Goal: Information Seeking & Learning: Learn about a topic

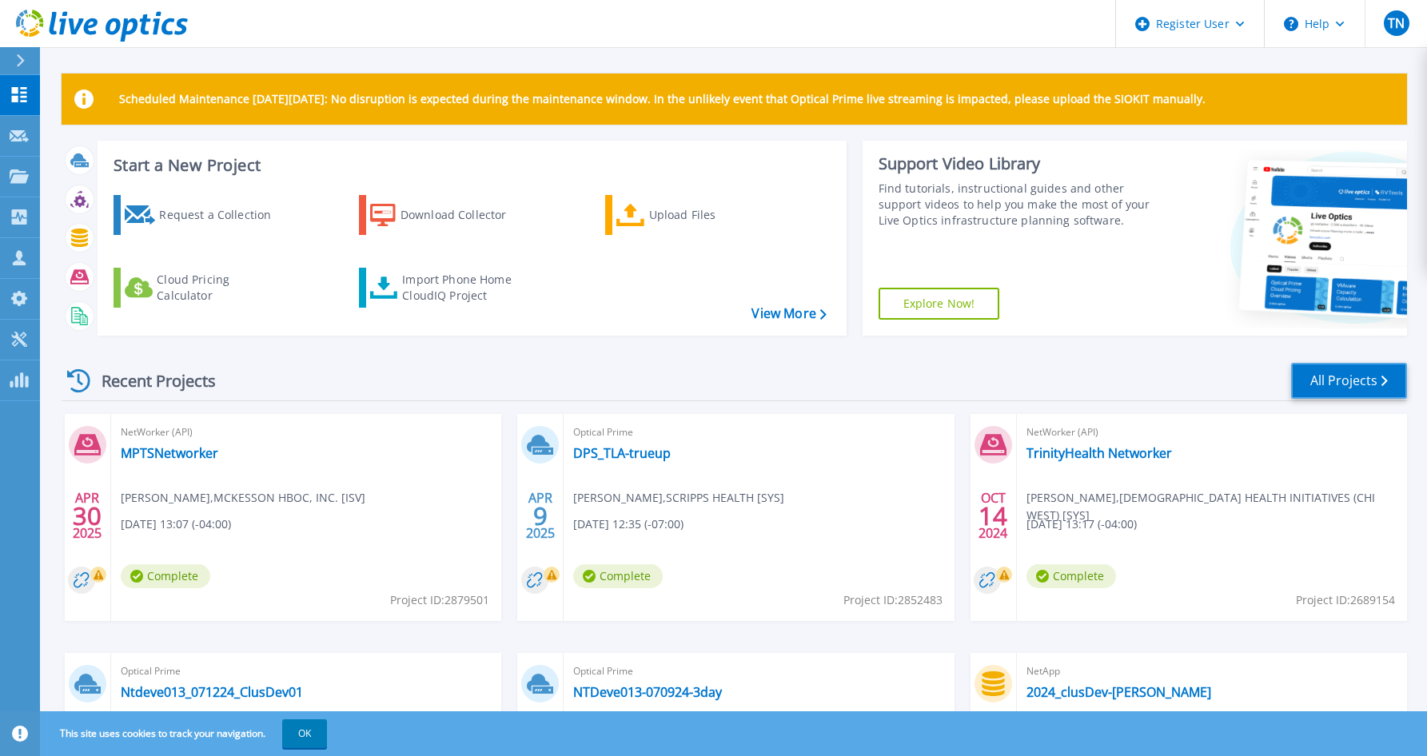
drag, startPoint x: 1350, startPoint y: 384, endPoint x: 1309, endPoint y: 380, distance: 41.0
click at [1350, 384] on link "All Projects" at bounding box center [1349, 381] width 116 height 36
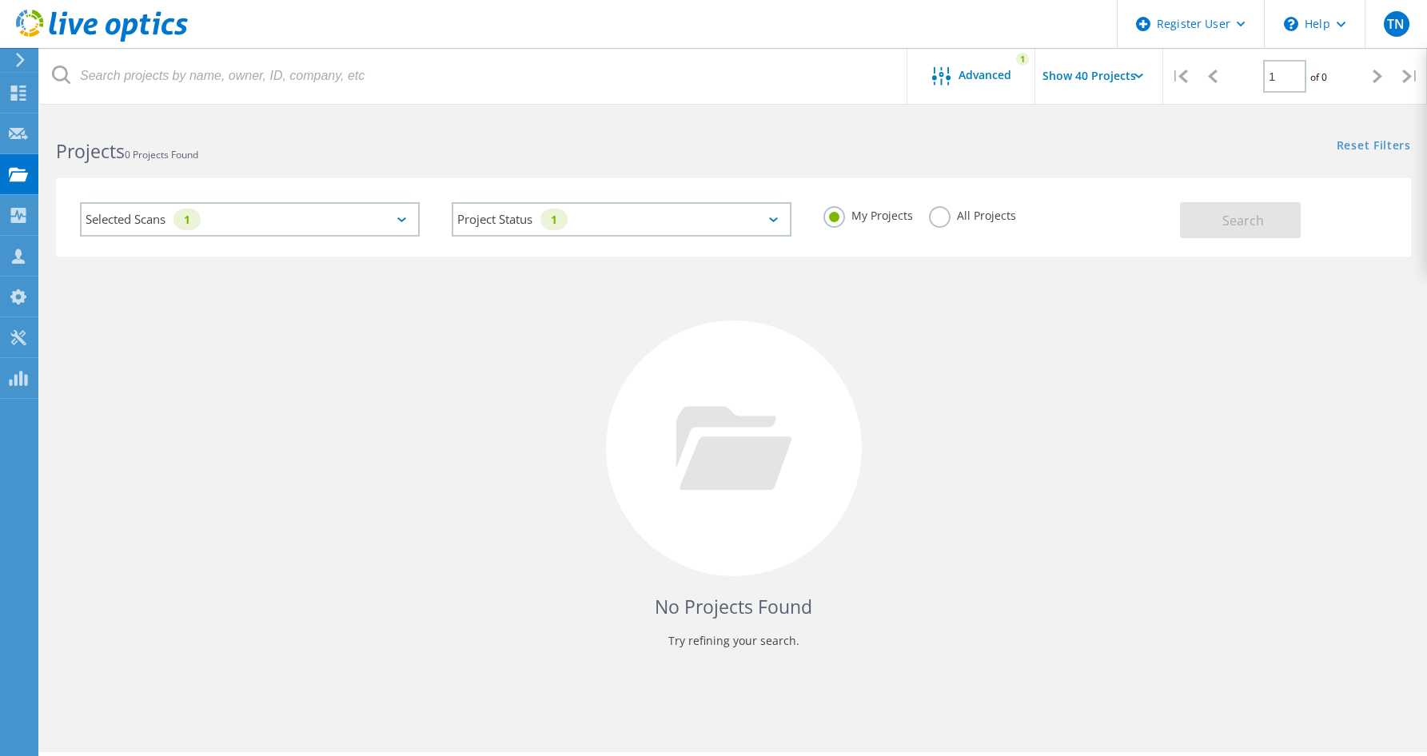
drag, startPoint x: 942, startPoint y: 221, endPoint x: 946, endPoint y: 245, distance: 23.4
click at [942, 221] on label "All Projects" at bounding box center [972, 213] width 87 height 15
click at [0, 0] on input "All Projects" at bounding box center [0, 0] width 0 height 0
drag, startPoint x: 402, startPoint y: 217, endPoint x: 388, endPoint y: 229, distance: 18.7
click at [402, 217] on icon at bounding box center [401, 219] width 9 height 5
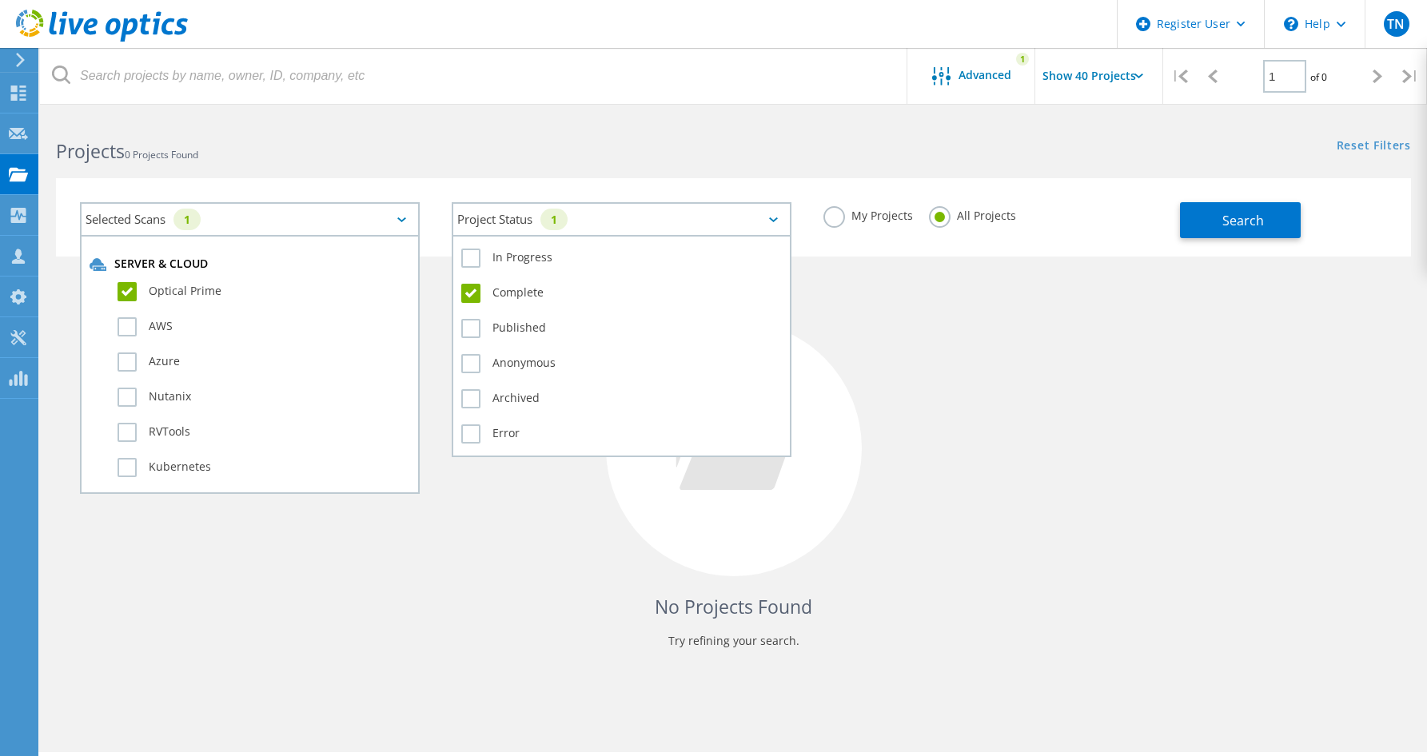
click at [767, 215] on div "Project Status 1" at bounding box center [622, 219] width 340 height 34
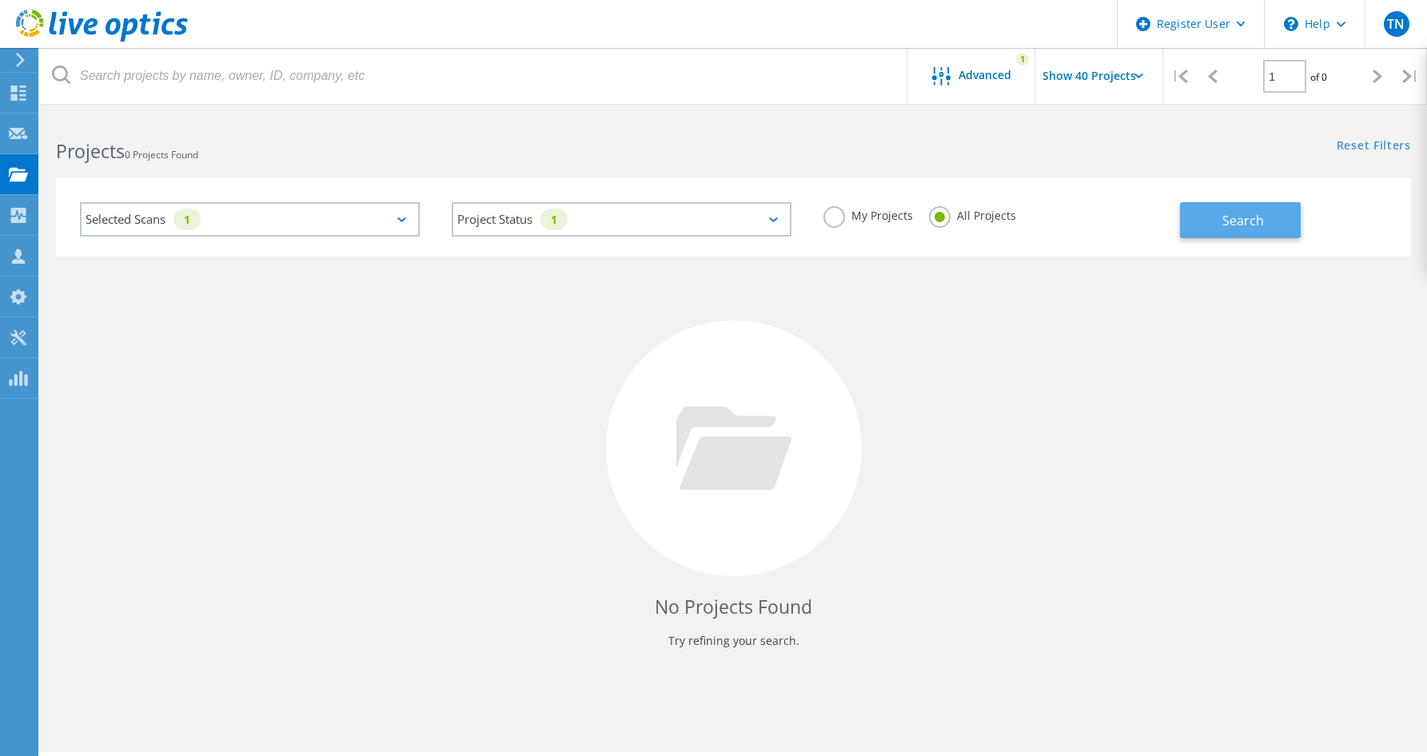
click at [1229, 212] on span "Search" at bounding box center [1243, 221] width 42 height 18
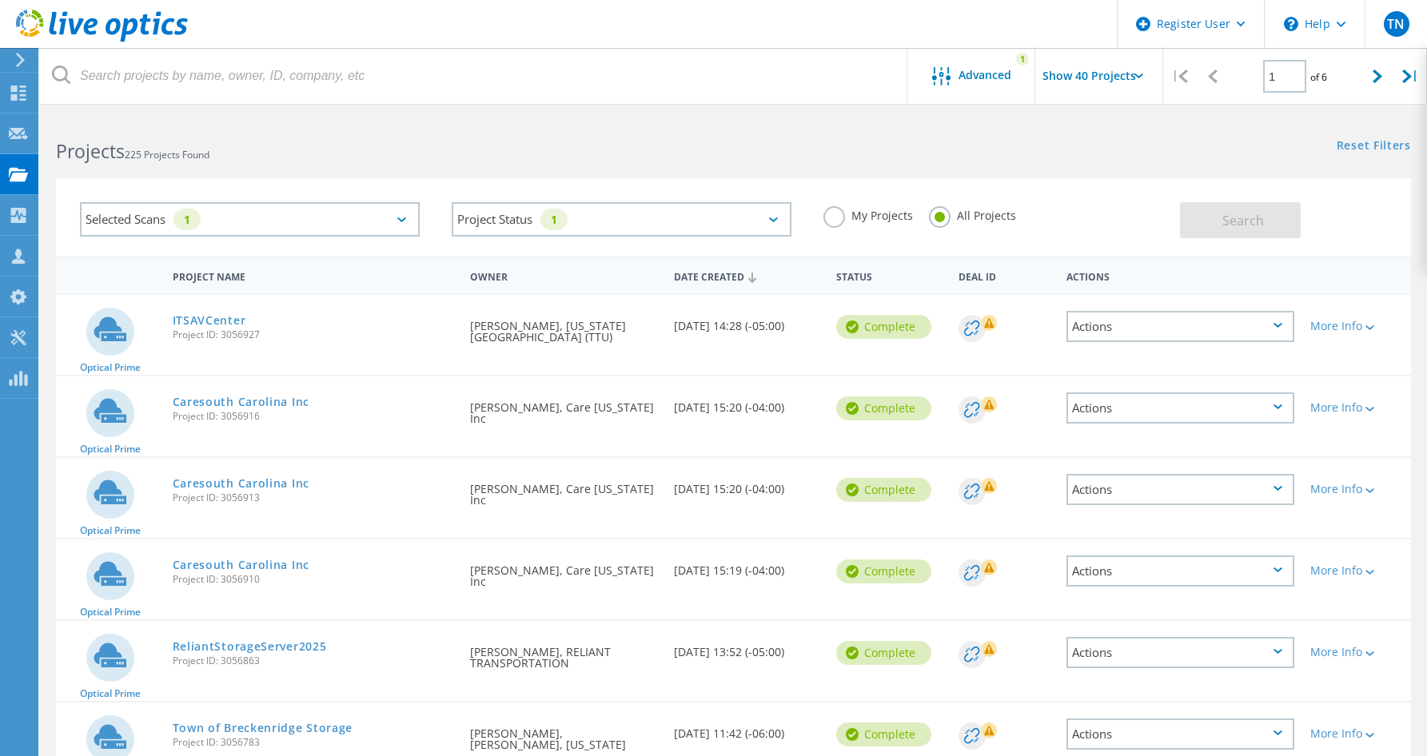
click at [1144, 82] on input "Show 40 Projects" at bounding box center [1115, 76] width 160 height 56
click at [1098, 193] on div "Show 40 Projects" at bounding box center [1115, 197] width 158 height 26
drag, startPoint x: 950, startPoint y: 78, endPoint x: 1025, endPoint y: 162, distance: 112.1
click at [950, 78] on div at bounding box center [945, 77] width 26 height 20
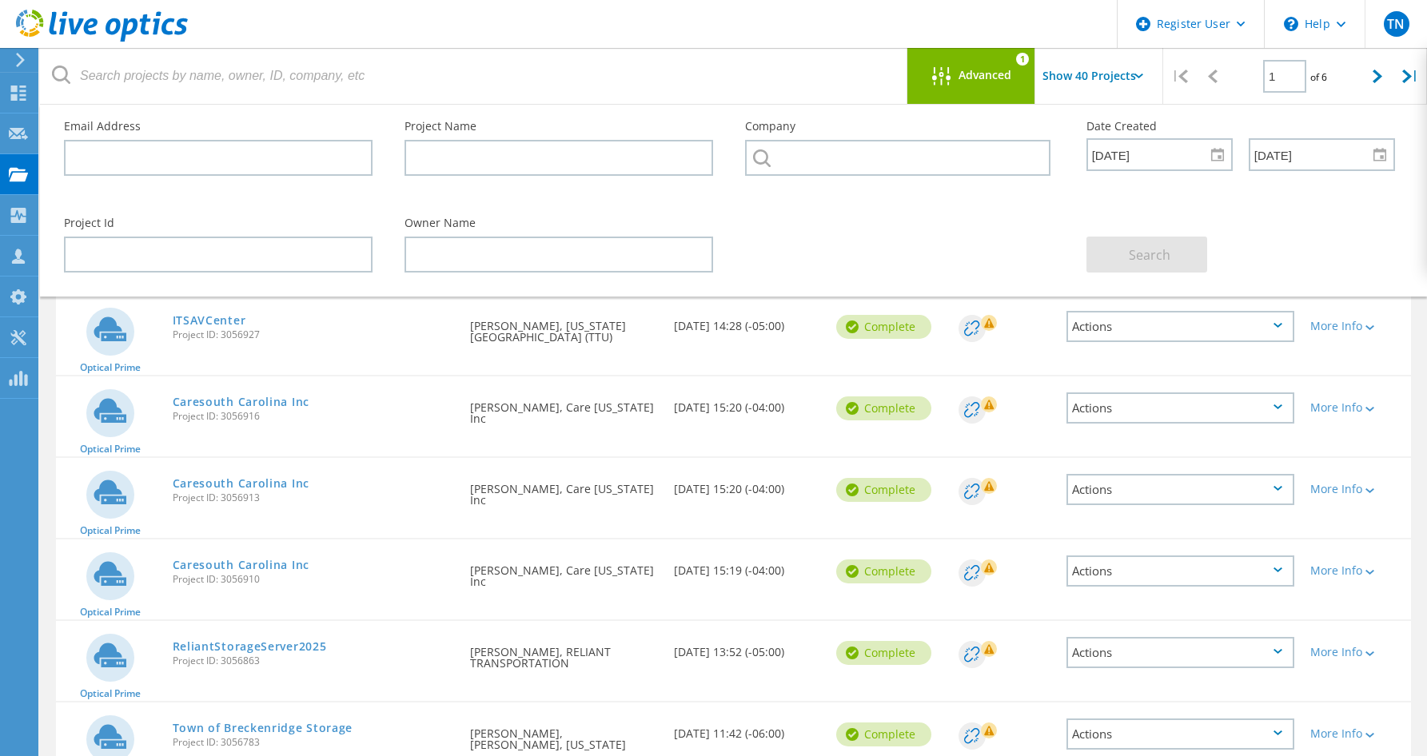
drag, startPoint x: 958, startPoint y: 71, endPoint x: 1043, endPoint y: 108, distance: 93.1
click at [958, 71] on span "Advanced" at bounding box center [984, 75] width 53 height 11
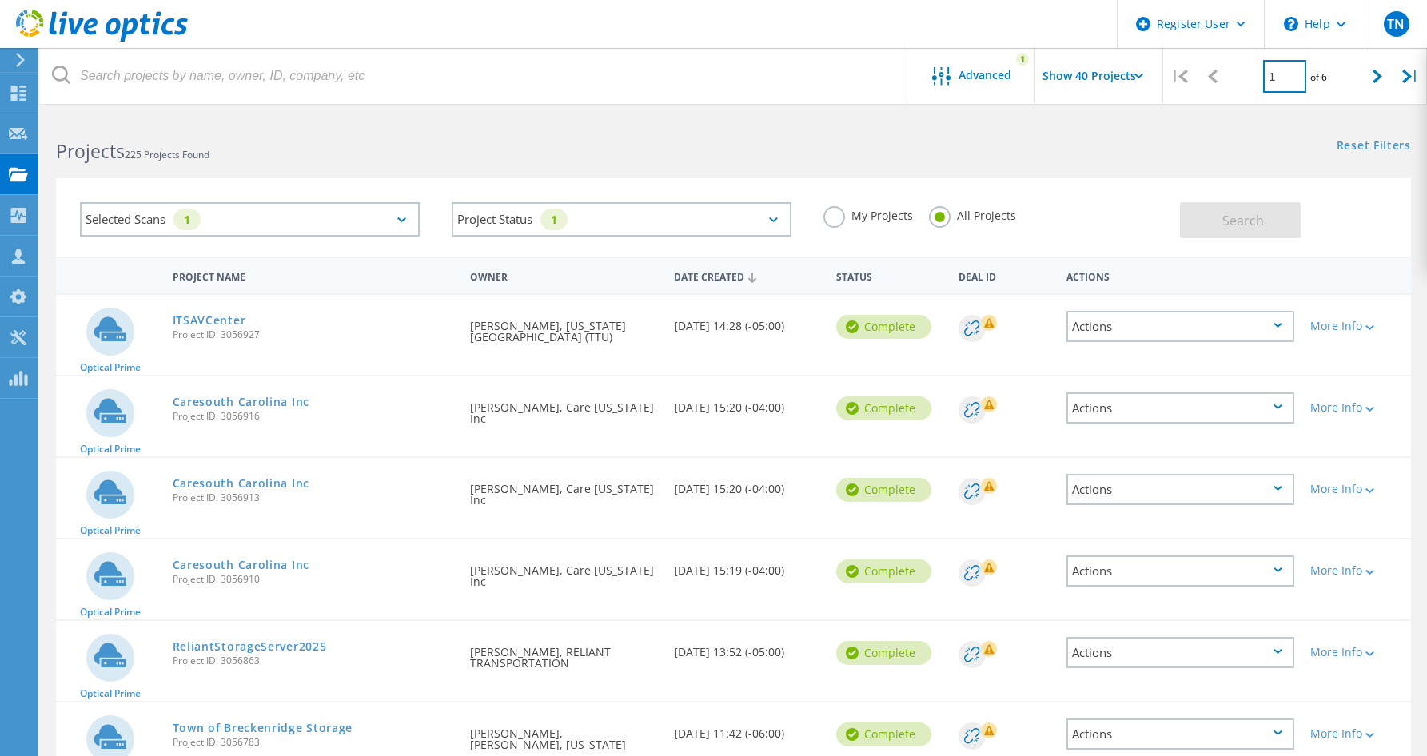
click at [1261, 75] on div "1 of 6" at bounding box center [1295, 70] width 132 height 45
click at [1404, 78] on icon at bounding box center [1407, 77] width 10 height 14
type input "6"
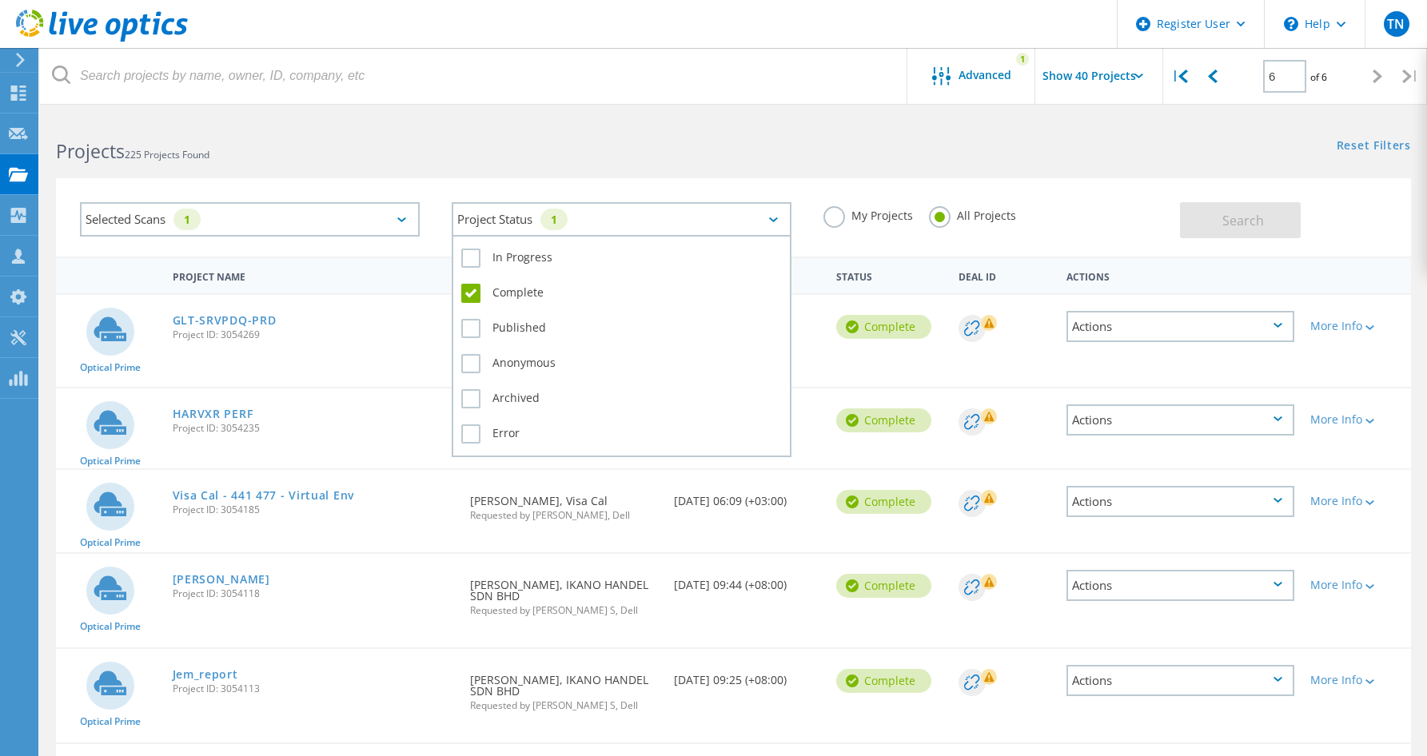
click at [765, 215] on div "Project Status 1" at bounding box center [622, 219] width 340 height 34
click at [469, 296] on label "Complete" at bounding box center [621, 293] width 321 height 19
click at [0, 0] on input "Complete" at bounding box center [0, 0] width 0 height 0
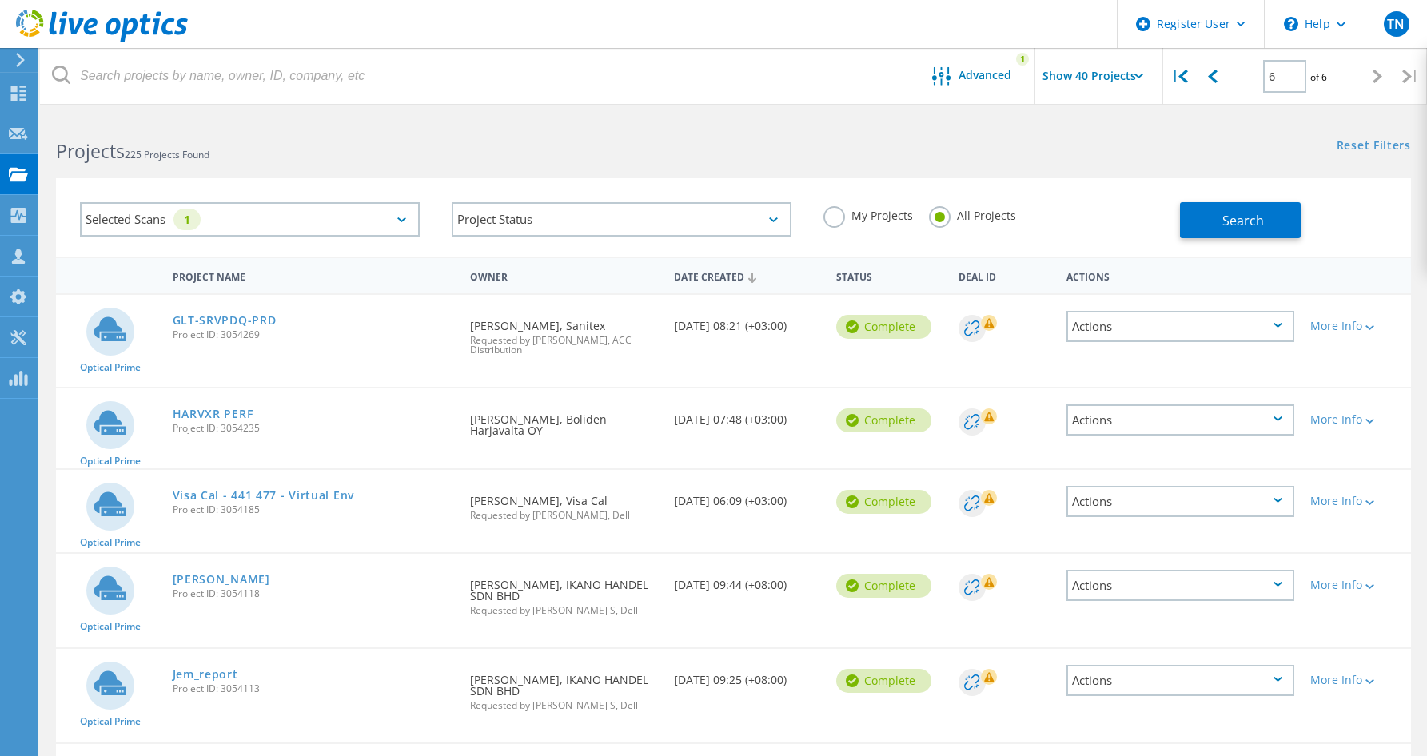
click at [393, 217] on div "Selected Scans 1" at bounding box center [250, 219] width 340 height 34
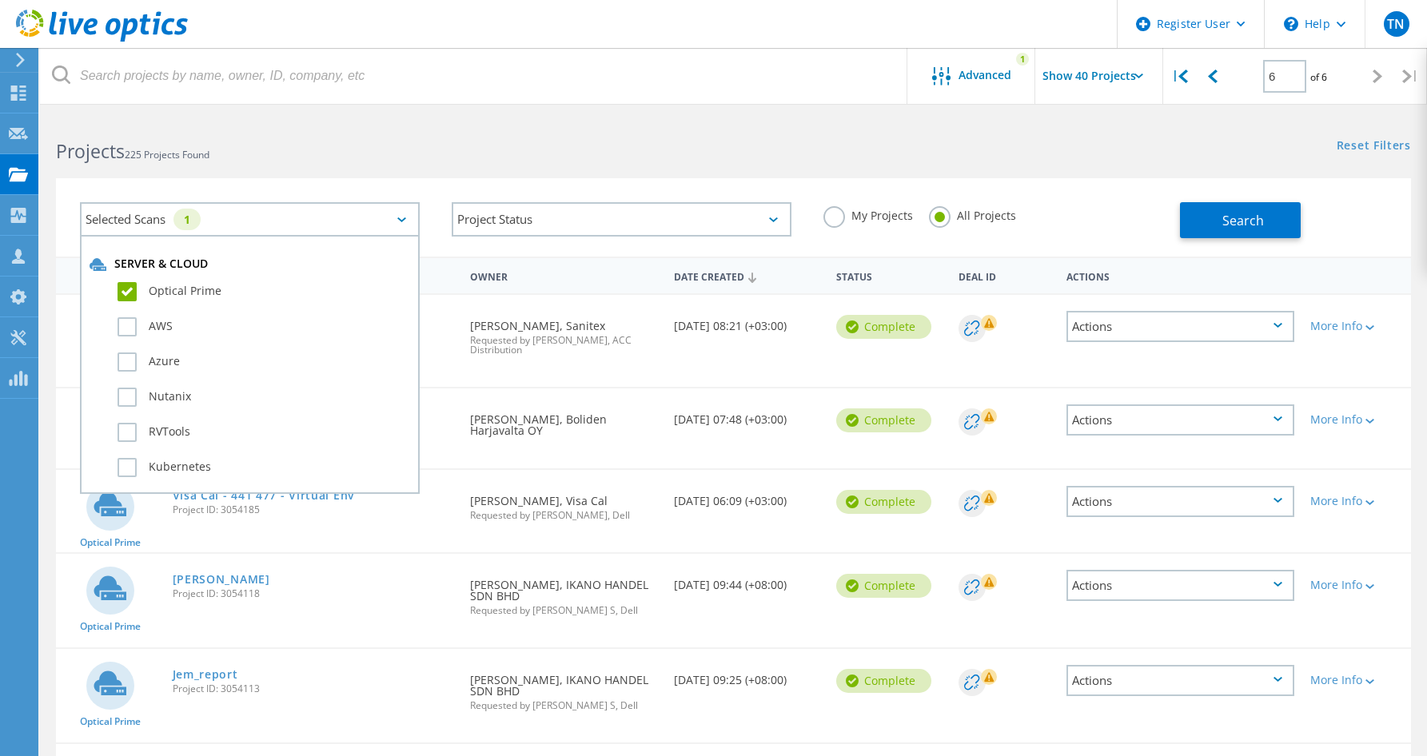
click at [129, 293] on label "Optical Prime" at bounding box center [264, 291] width 293 height 19
click at [0, 0] on input "Optical Prime" at bounding box center [0, 0] width 0 height 0
drag, startPoint x: 963, startPoint y: 78, endPoint x: 941, endPoint y: 77, distance: 22.4
click at [962, 78] on span "Advanced" at bounding box center [984, 75] width 53 height 11
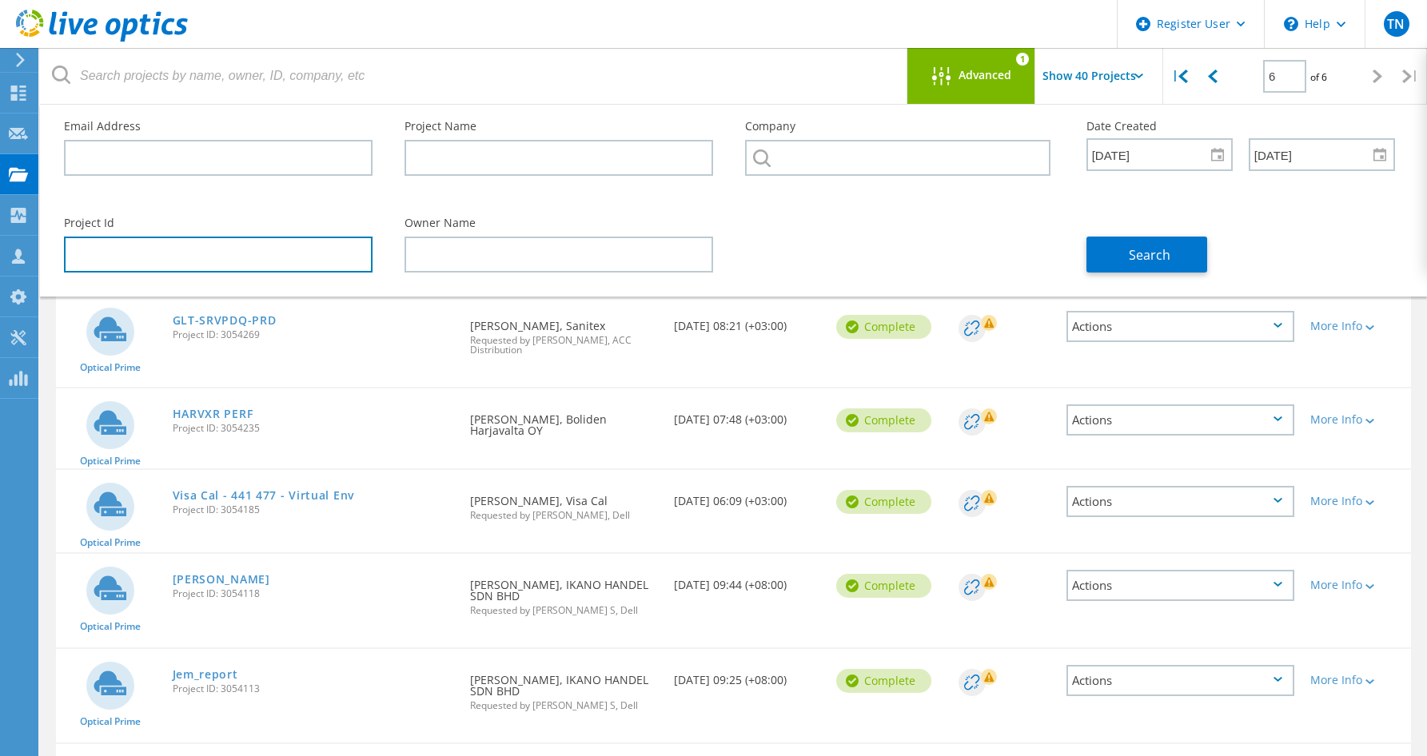
click at [124, 249] on input "text" at bounding box center [218, 255] width 309 height 36
type input "3053434"
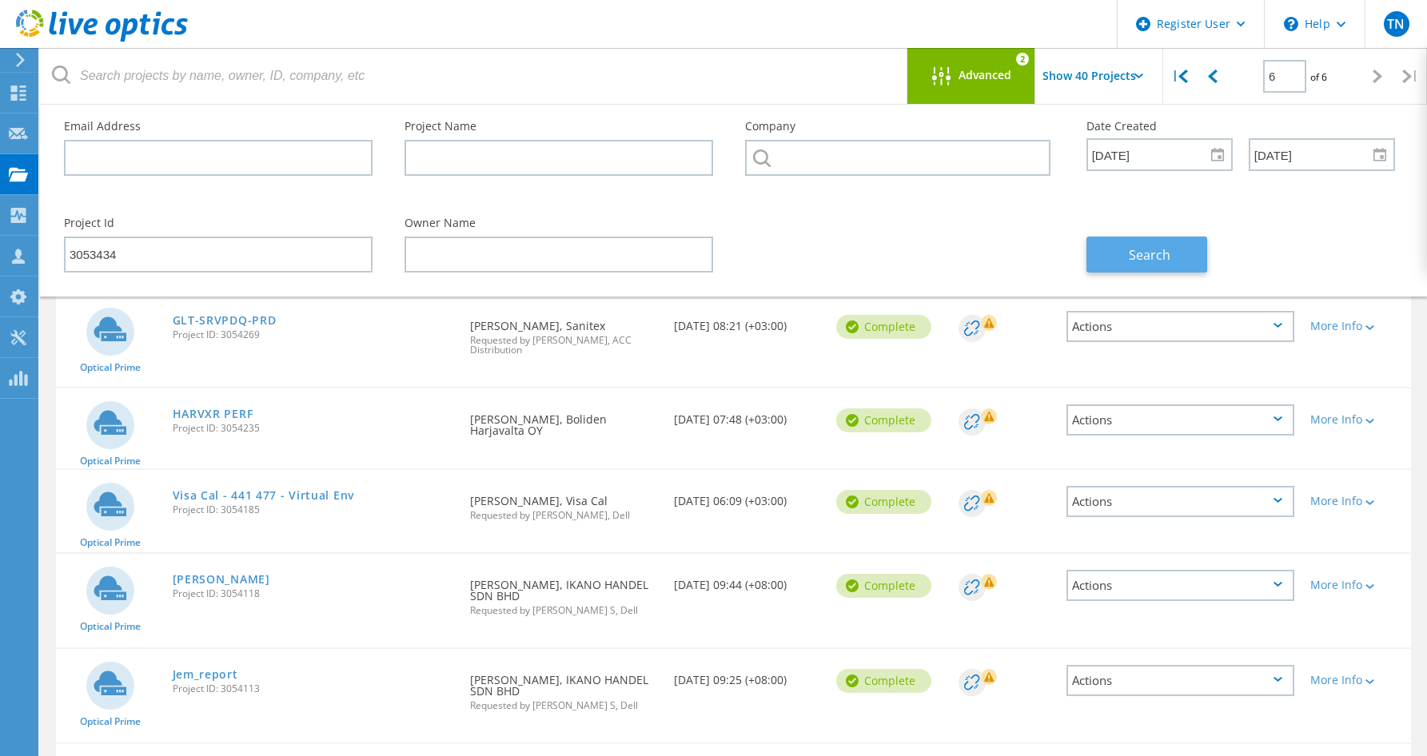
click at [1138, 249] on span "Search" at bounding box center [1150, 255] width 42 height 18
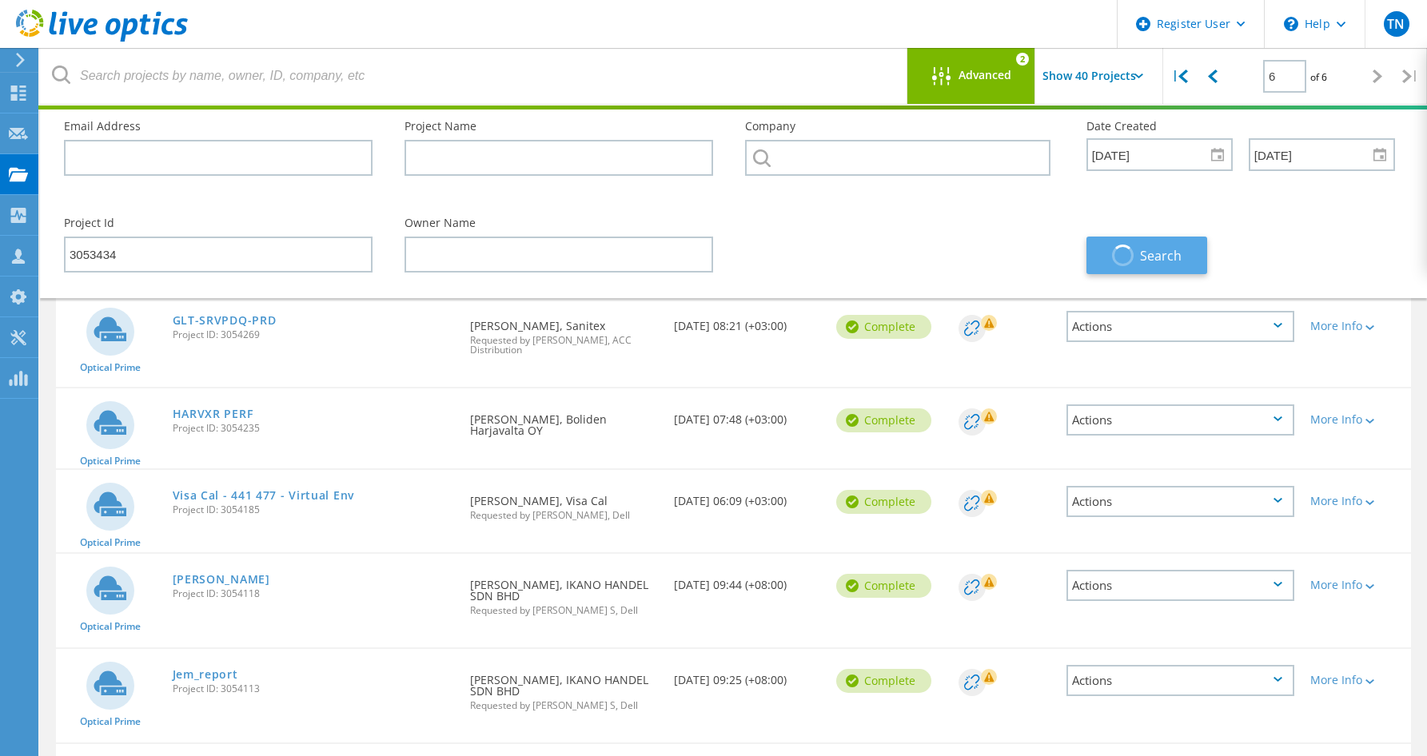
type input "1"
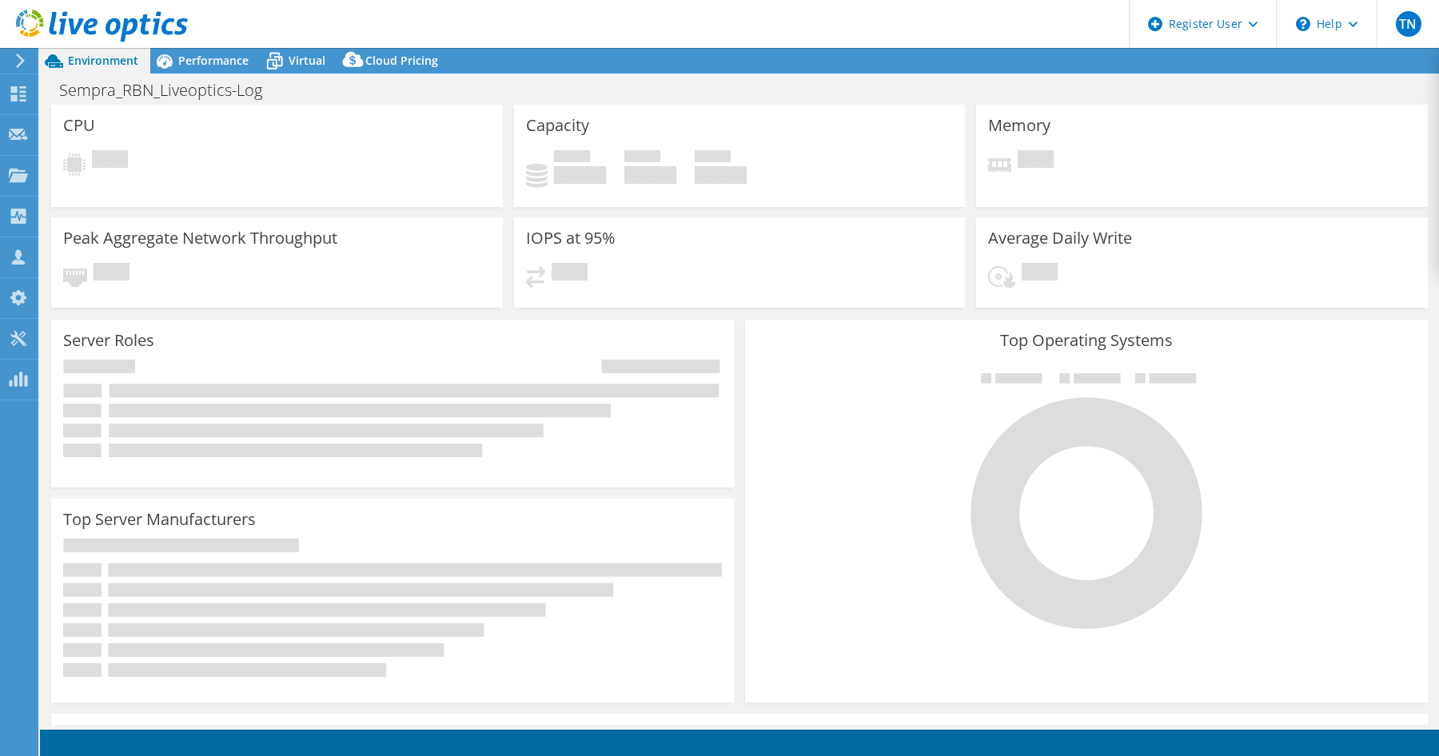
select select "USD"
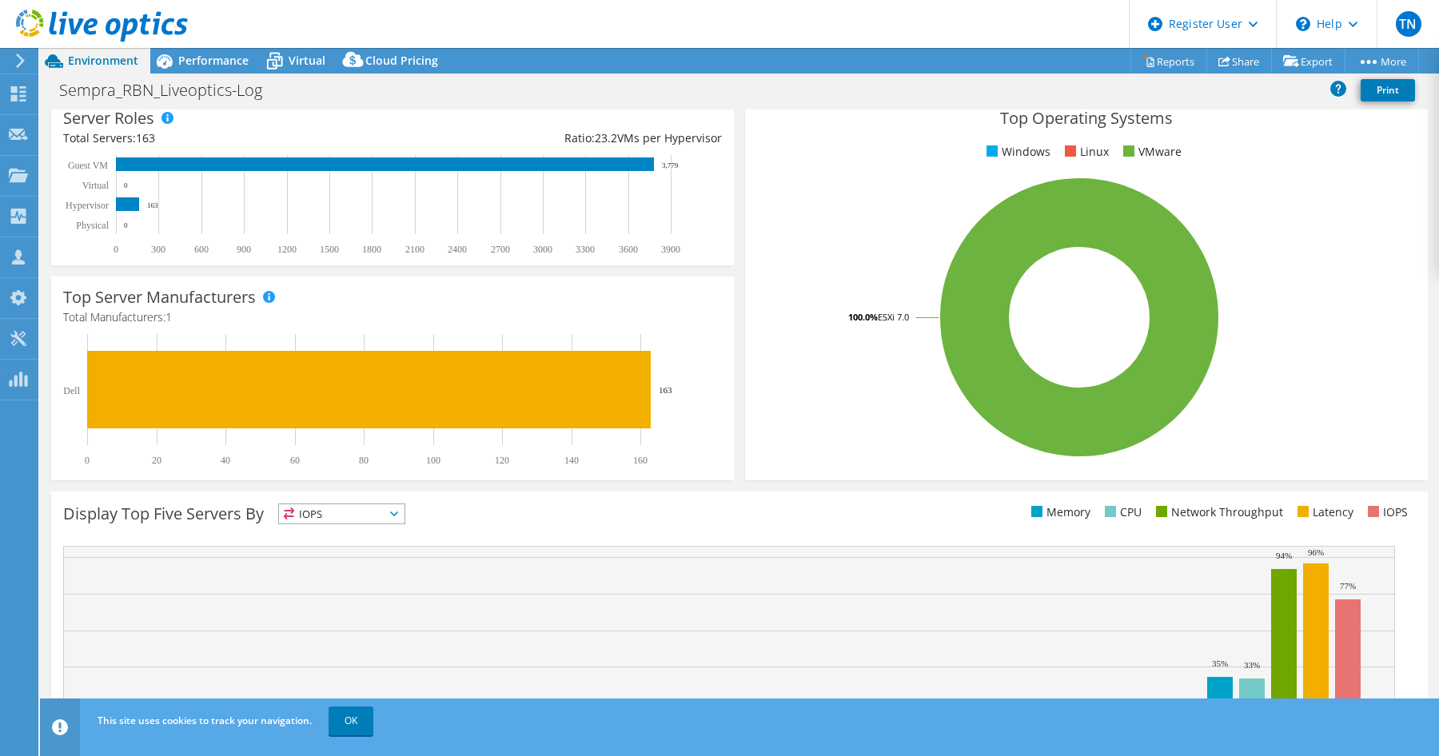
scroll to position [355, 0]
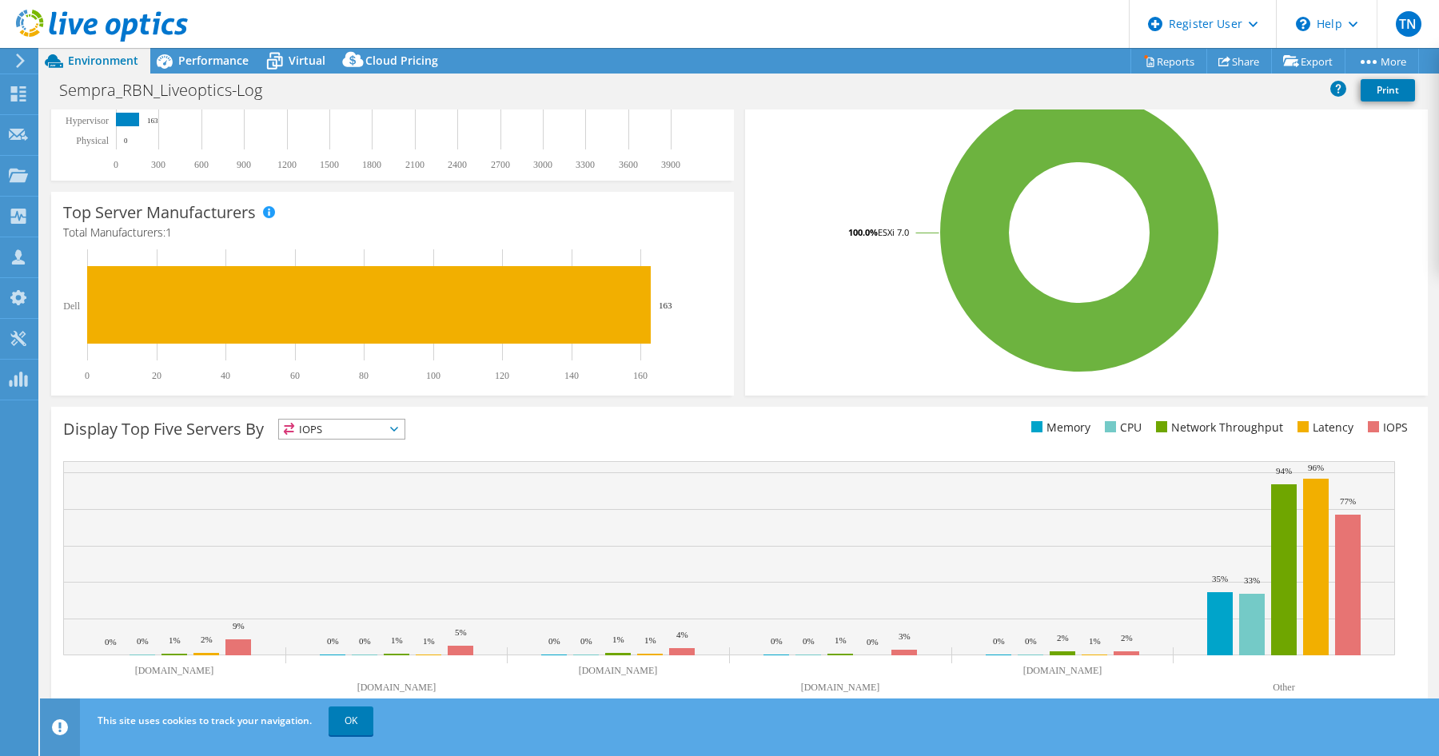
click at [398, 430] on icon at bounding box center [394, 429] width 8 height 5
click at [349, 469] on li "Memory" at bounding box center [342, 472] width 126 height 22
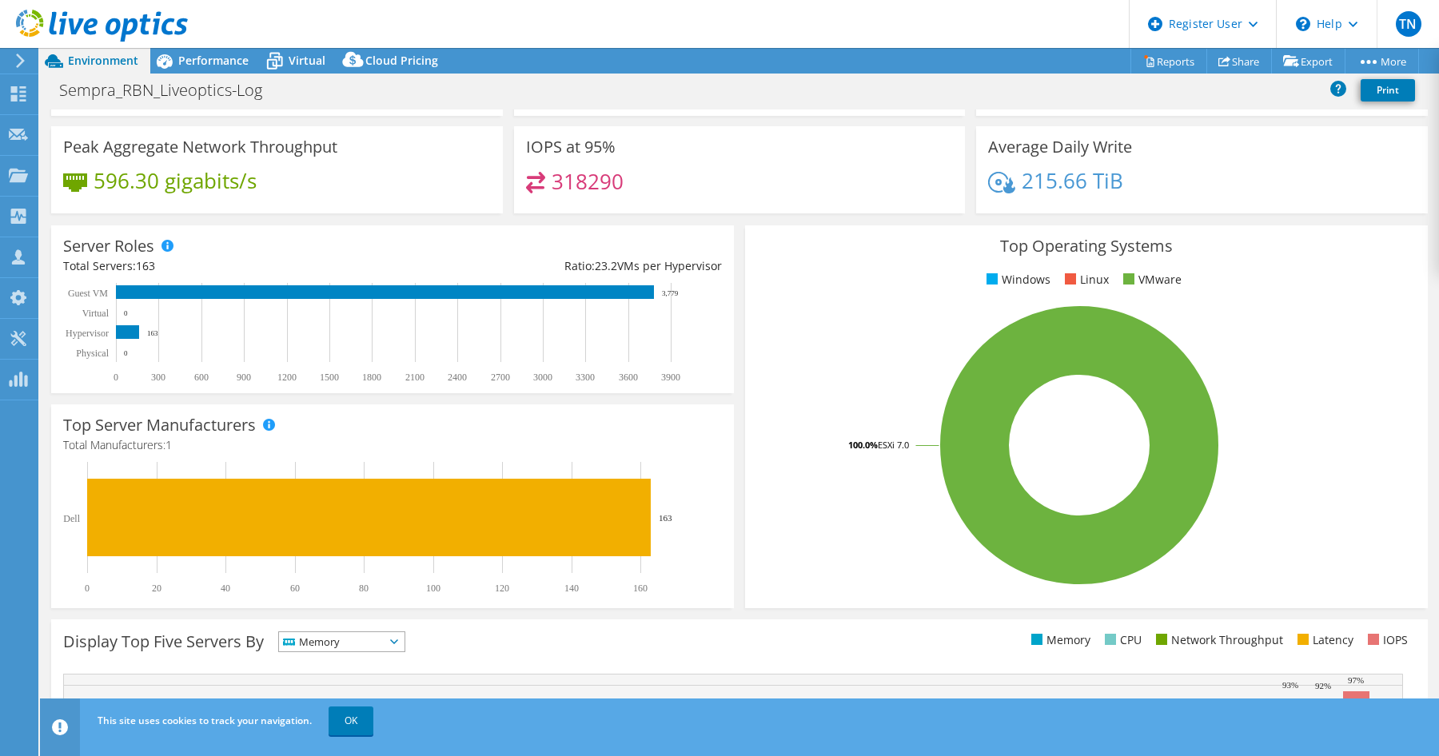
scroll to position [0, 0]
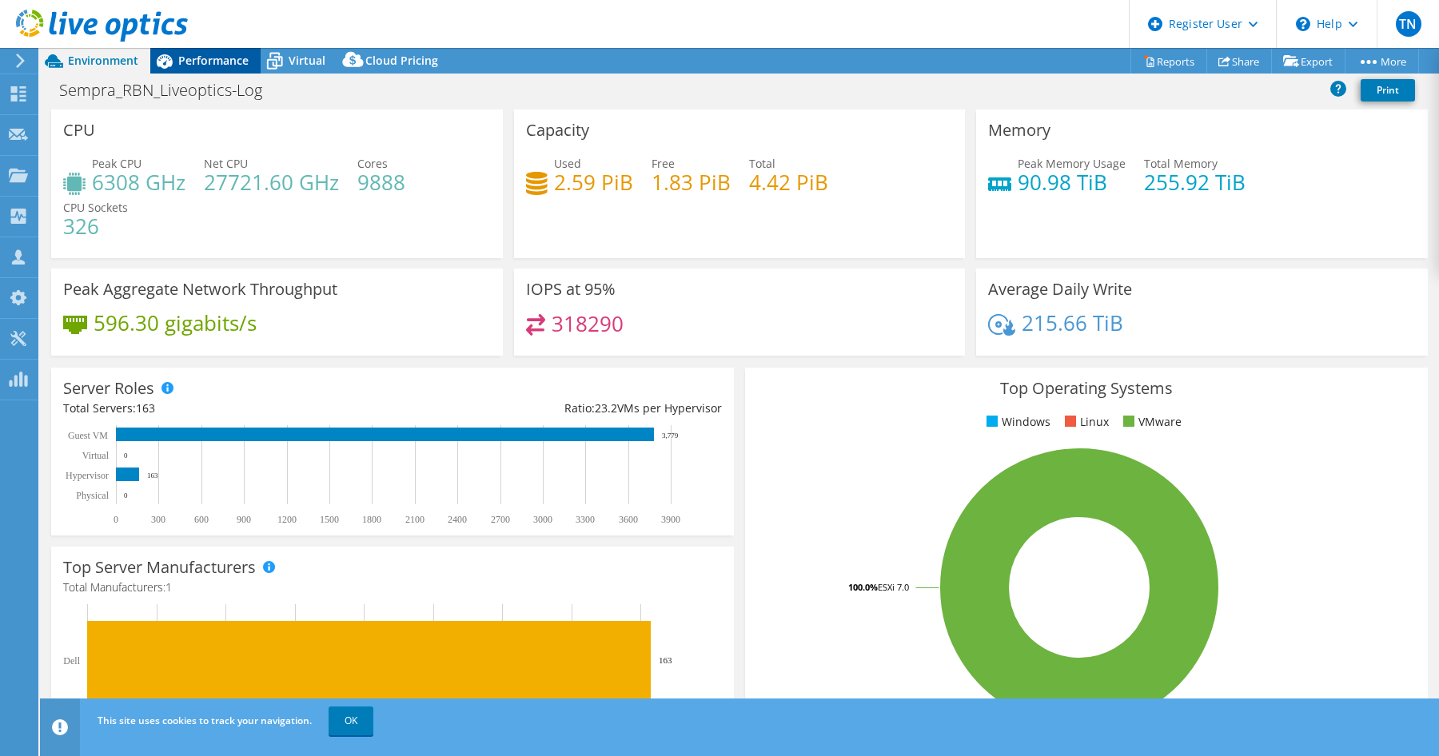
click at [208, 62] on span "Performance" at bounding box center [213, 60] width 70 height 15
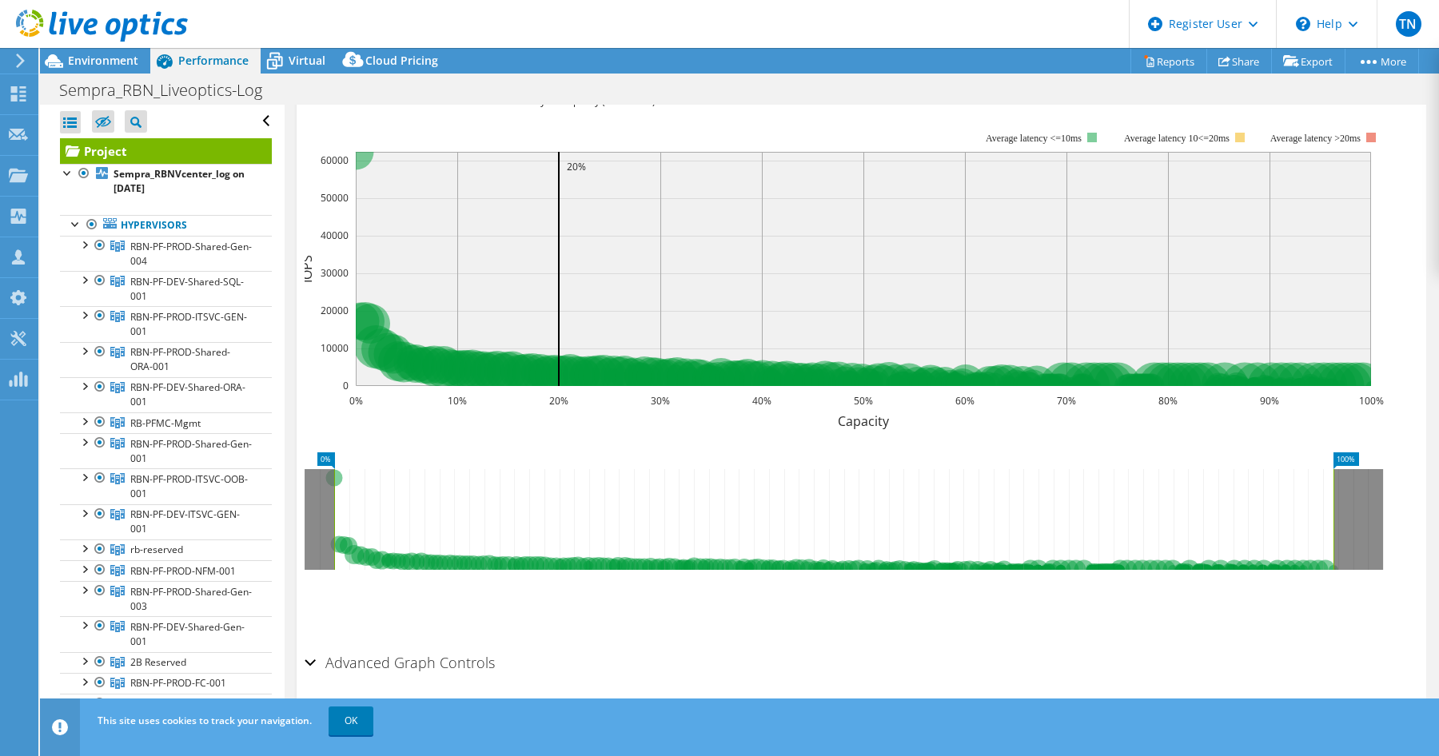
scroll to position [251, 0]
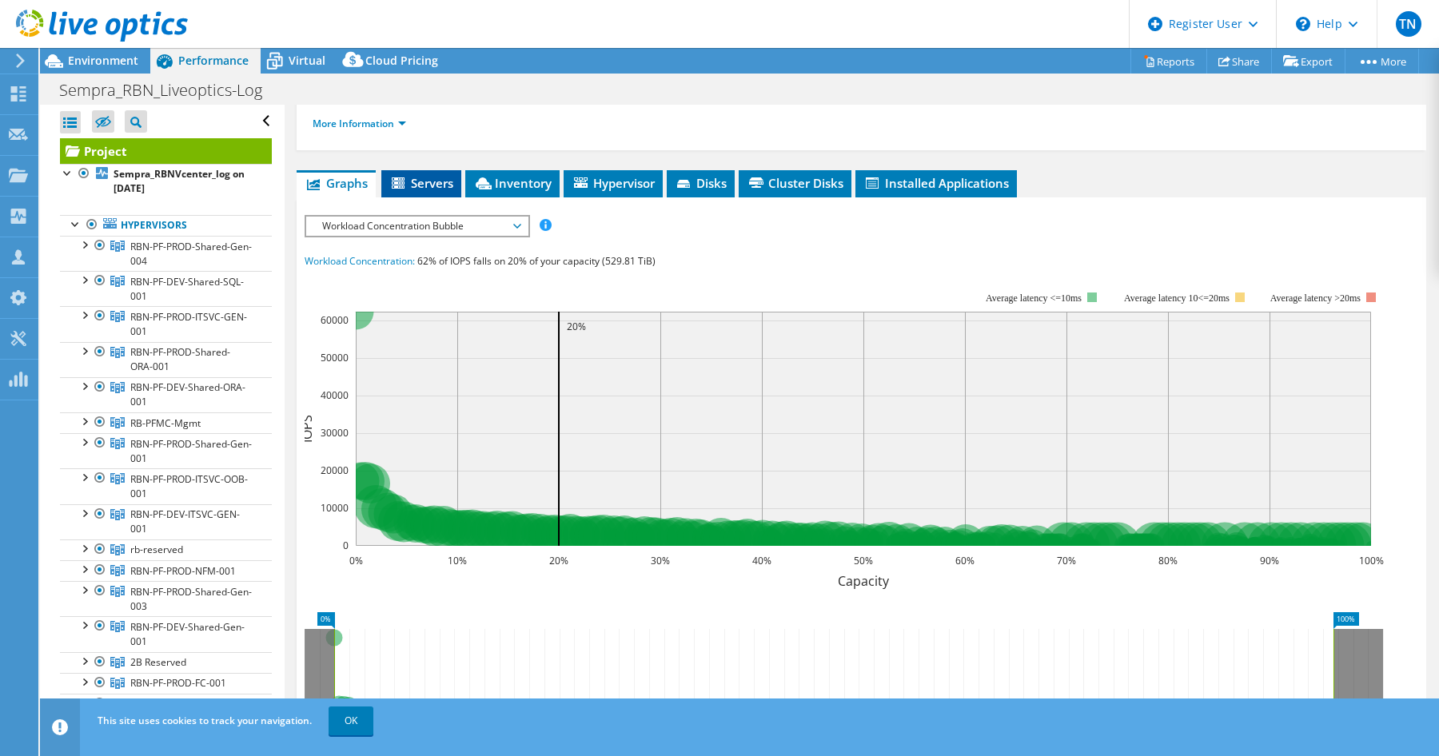
click at [432, 175] on span "Servers" at bounding box center [421, 183] width 64 height 16
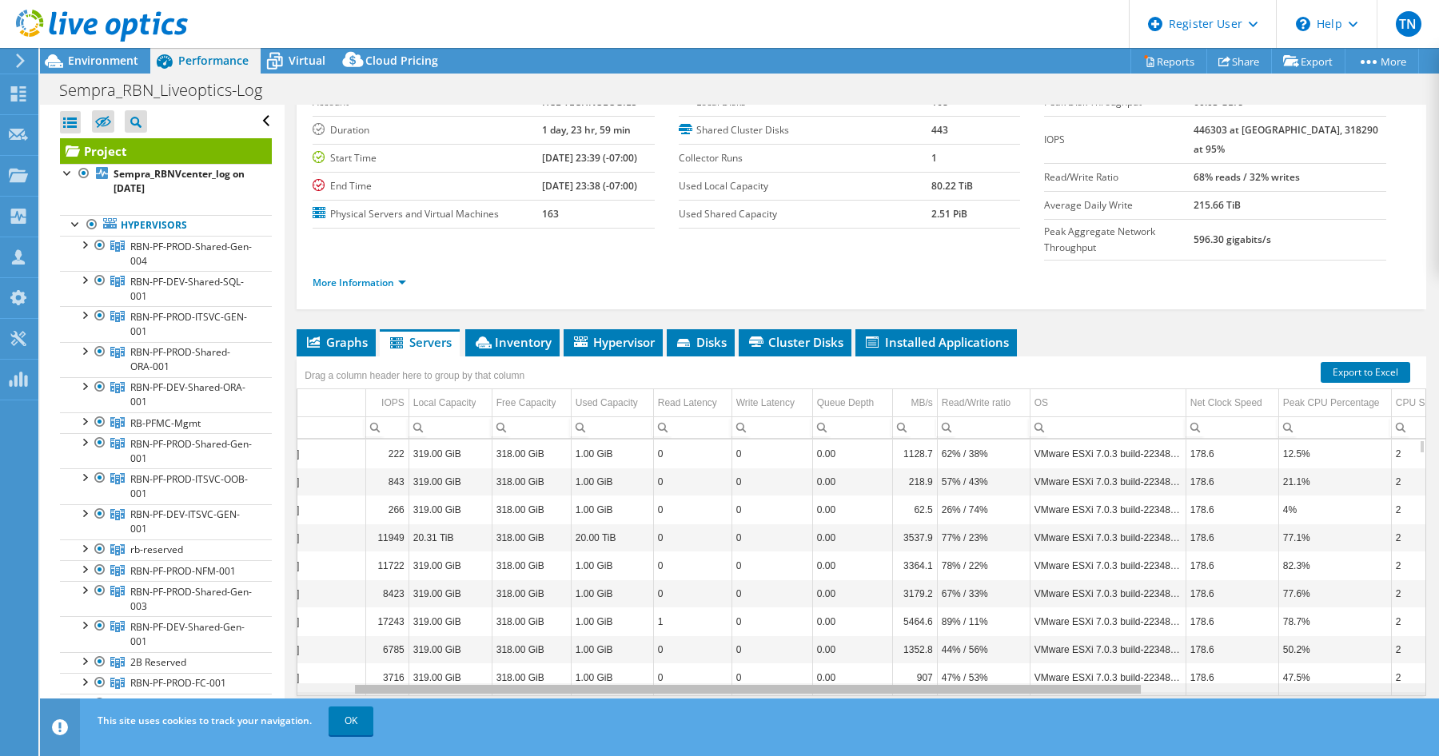
scroll to position [0, 0]
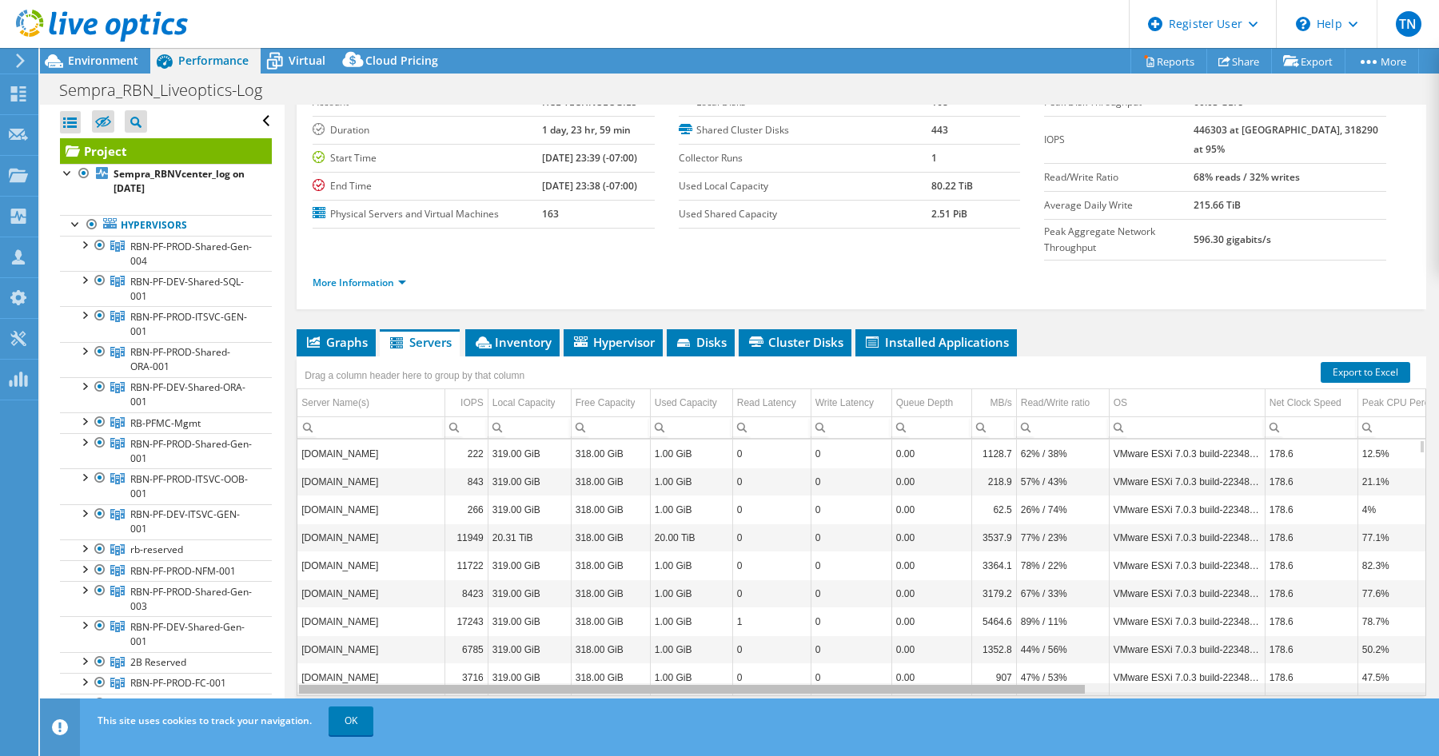
drag, startPoint x: 1020, startPoint y: 661, endPoint x: 836, endPoint y: 644, distance: 184.6
click at [836, 644] on body "TN Dell User [PERSON_NAME] [PERSON_NAME][EMAIL_ADDRESS][PERSON_NAME][DOMAIN_NAM…" at bounding box center [719, 378] width 1439 height 756
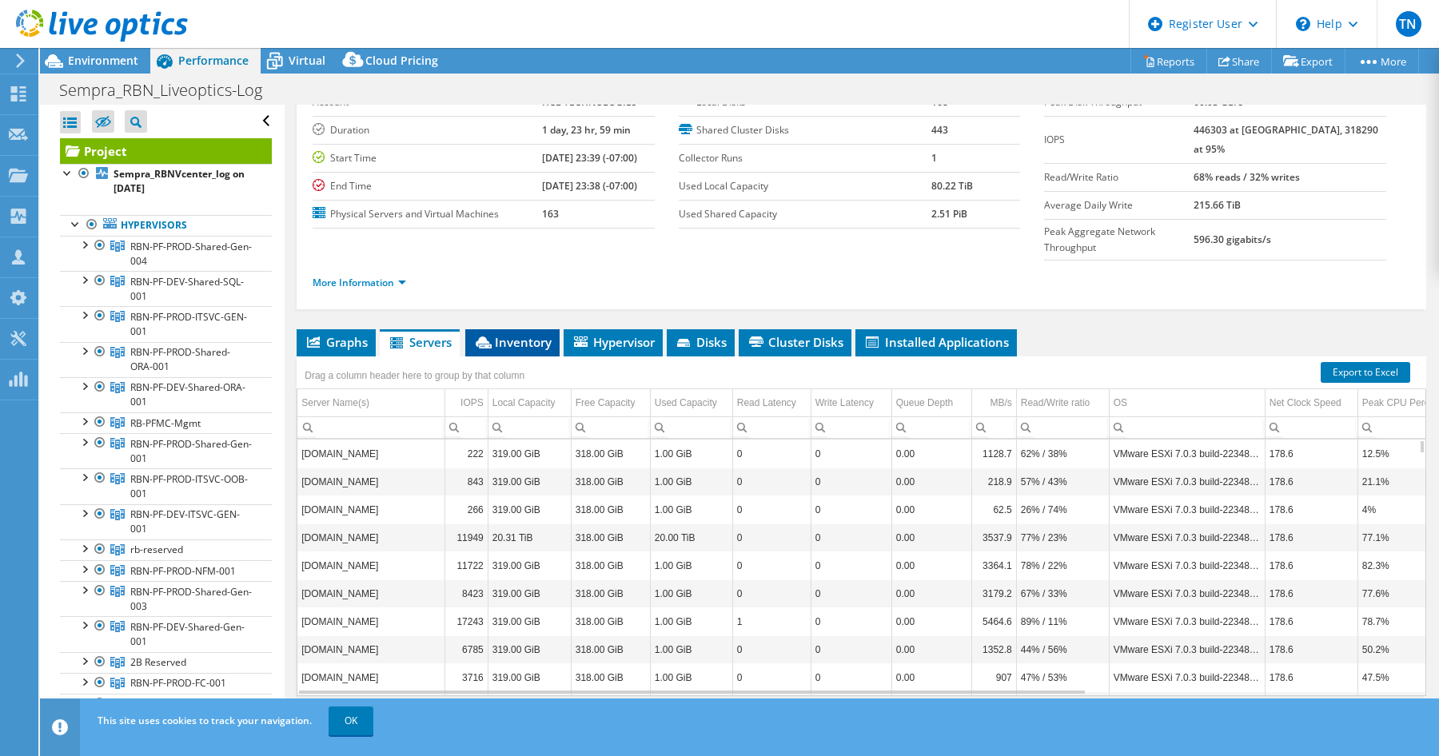
click at [520, 334] on span "Inventory" at bounding box center [512, 342] width 78 height 16
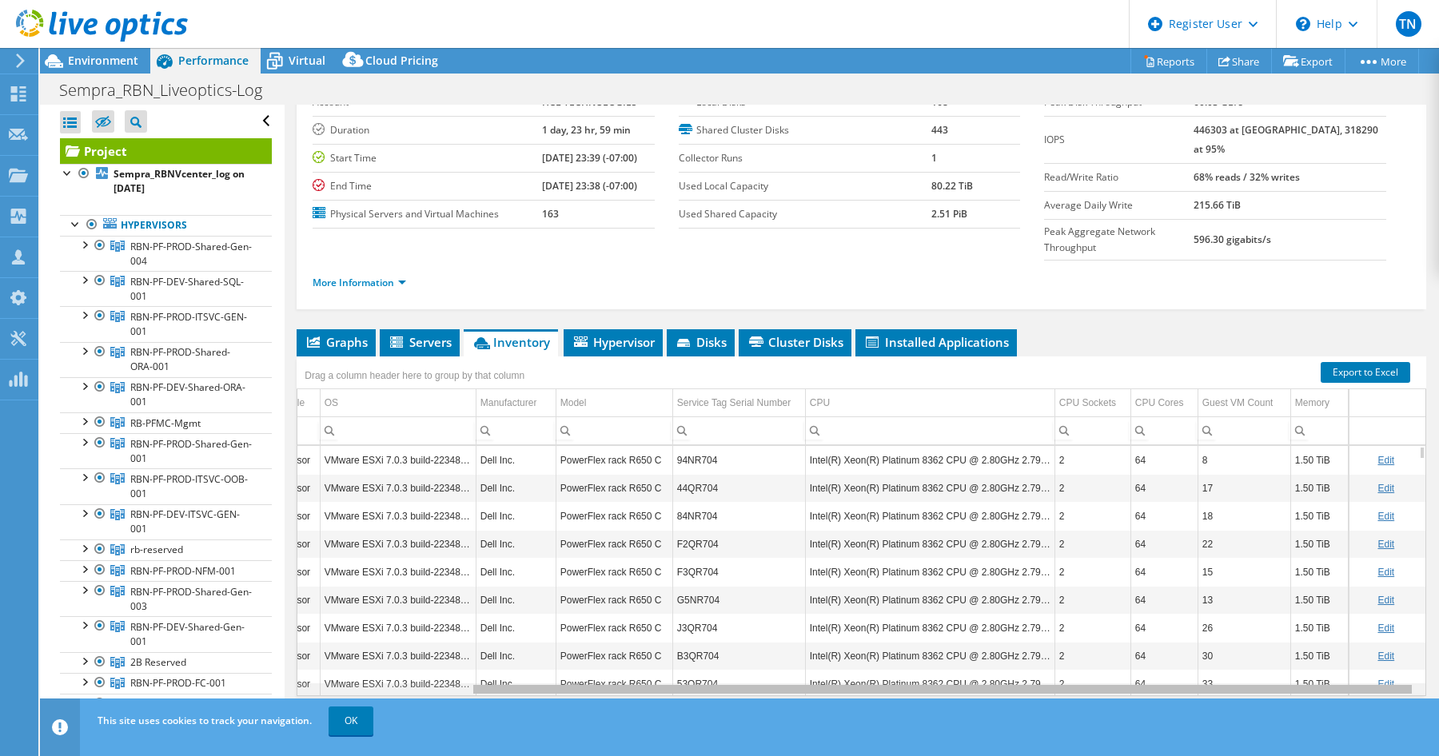
drag, startPoint x: 970, startPoint y: 659, endPoint x: 1251, endPoint y: 662, distance: 280.6
click at [1251, 662] on body "TN Dell User [PERSON_NAME] [PERSON_NAME][EMAIL_ADDRESS][PERSON_NAME][DOMAIN_NAM…" at bounding box center [719, 378] width 1439 height 756
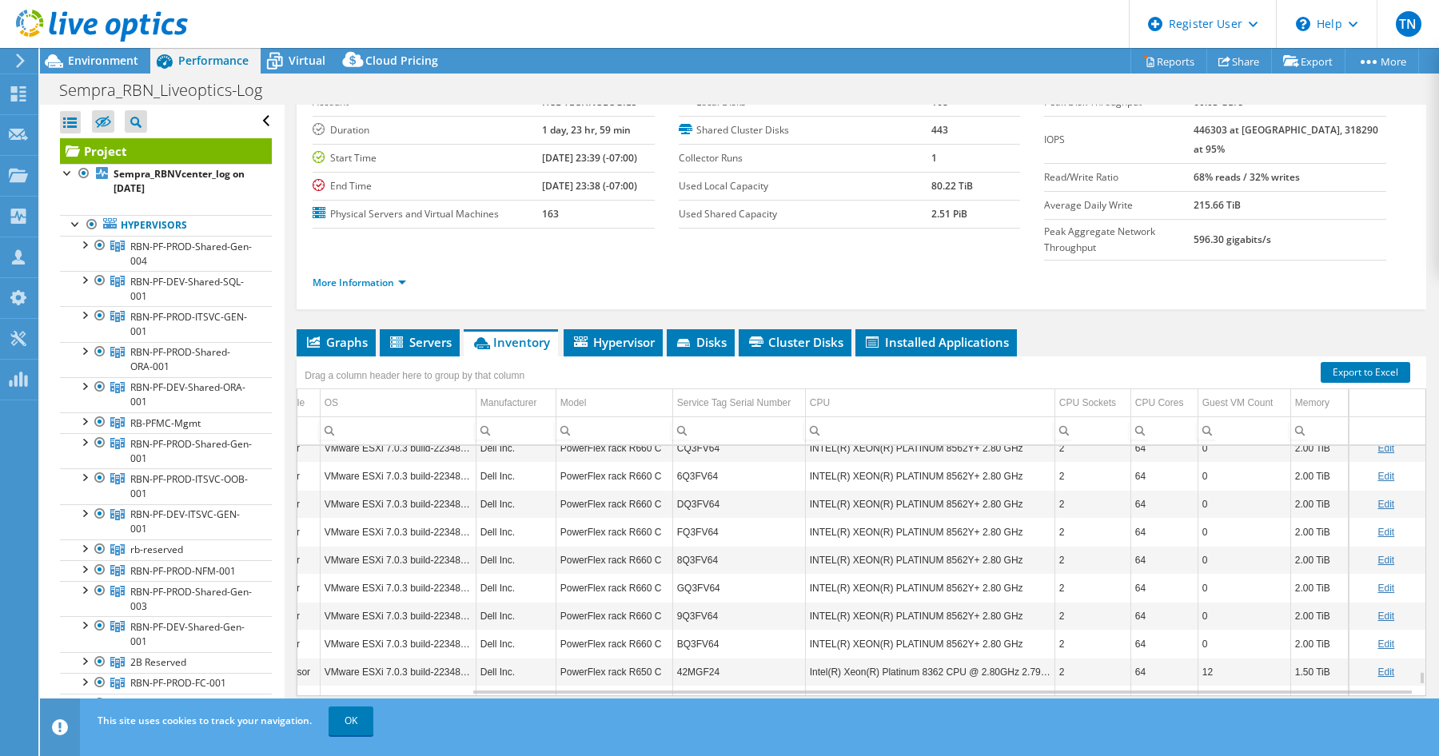
scroll to position [4318, 207]
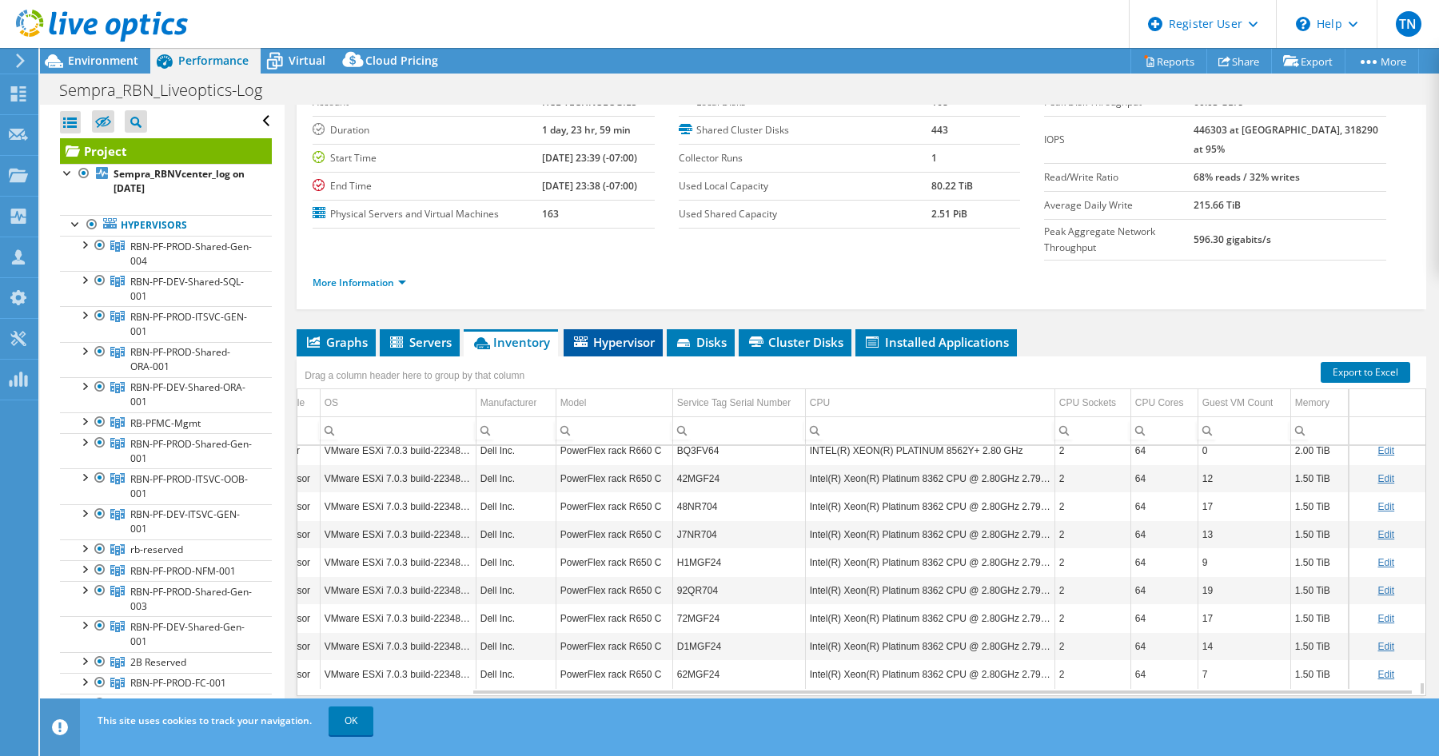
drag, startPoint x: 608, startPoint y: 303, endPoint x: 620, endPoint y: 311, distance: 13.8
click at [608, 334] on span "Hypervisor" at bounding box center [613, 342] width 83 height 16
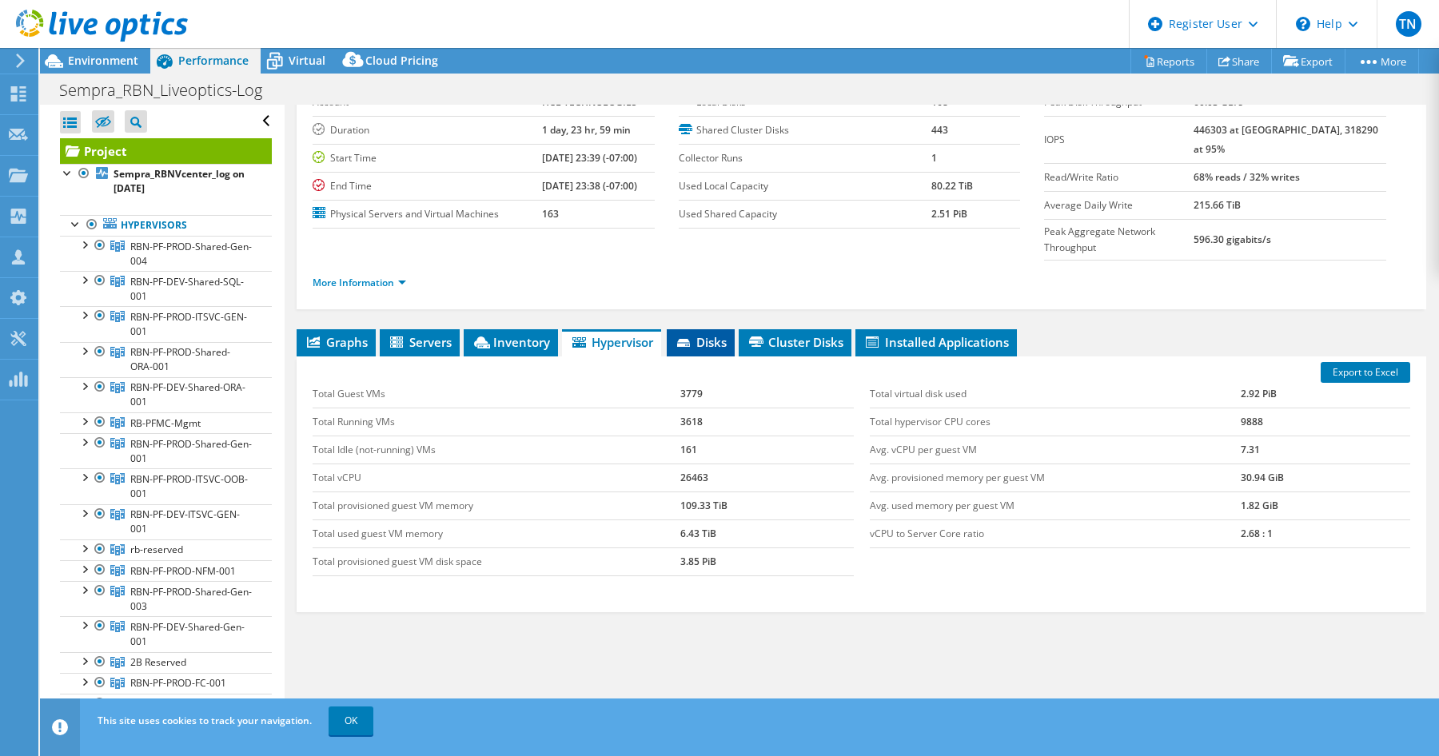
drag, startPoint x: 715, startPoint y: 303, endPoint x: 881, endPoint y: 293, distance: 165.7
click at [715, 334] on span "Disks" at bounding box center [701, 342] width 52 height 16
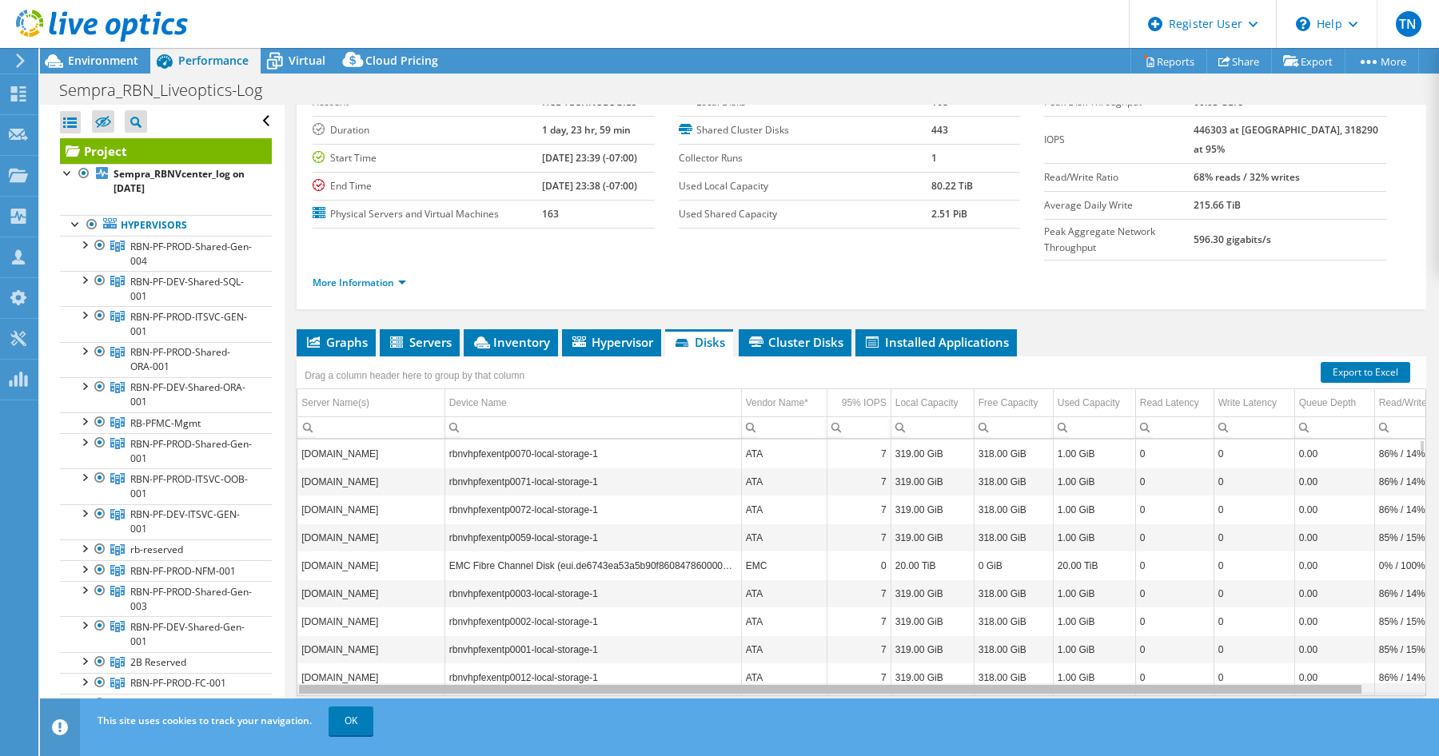
drag, startPoint x: 671, startPoint y: 658, endPoint x: 598, endPoint y: 663, distance: 73.0
click at [598, 663] on body "TN Dell User [PERSON_NAME] [PERSON_NAME][EMAIL_ADDRESS][PERSON_NAME][DOMAIN_NAM…" at bounding box center [719, 378] width 1439 height 756
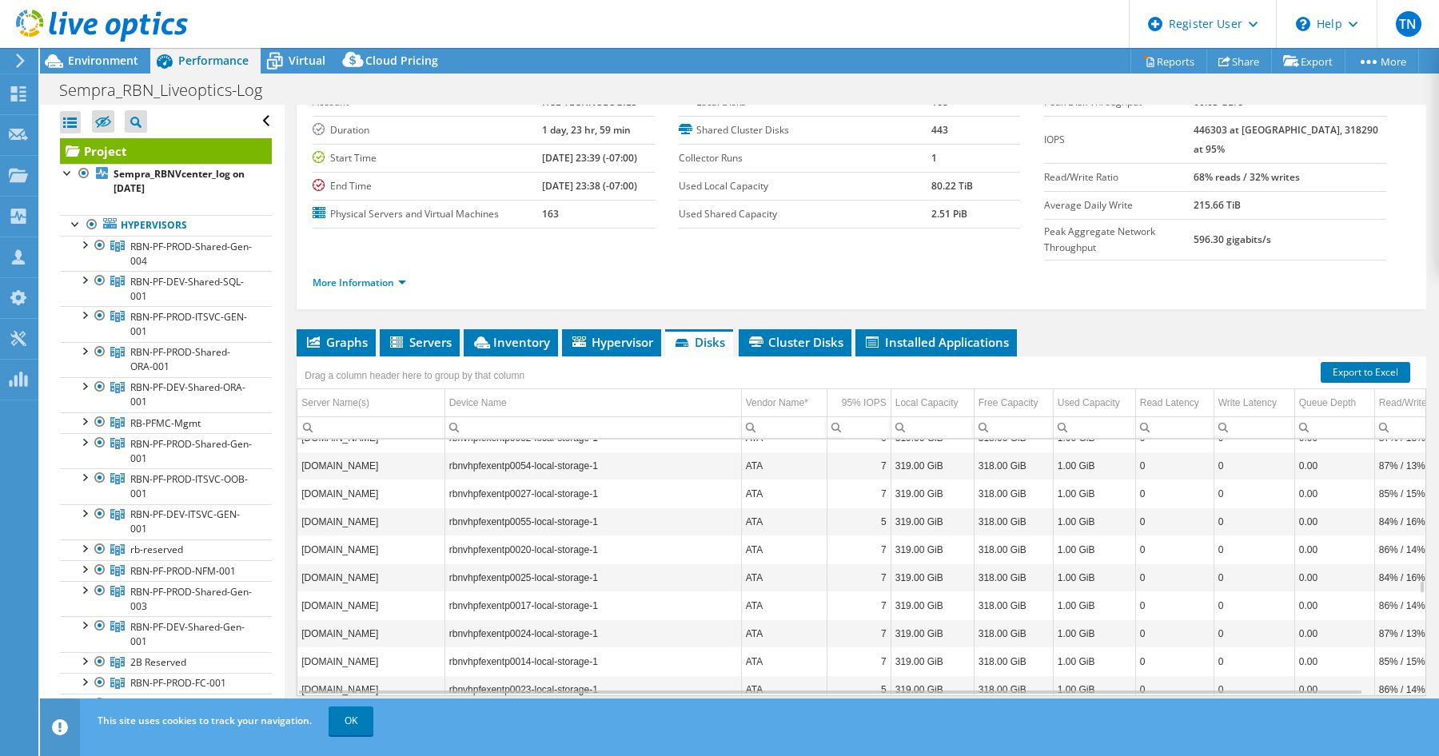
scroll to position [3070, 0]
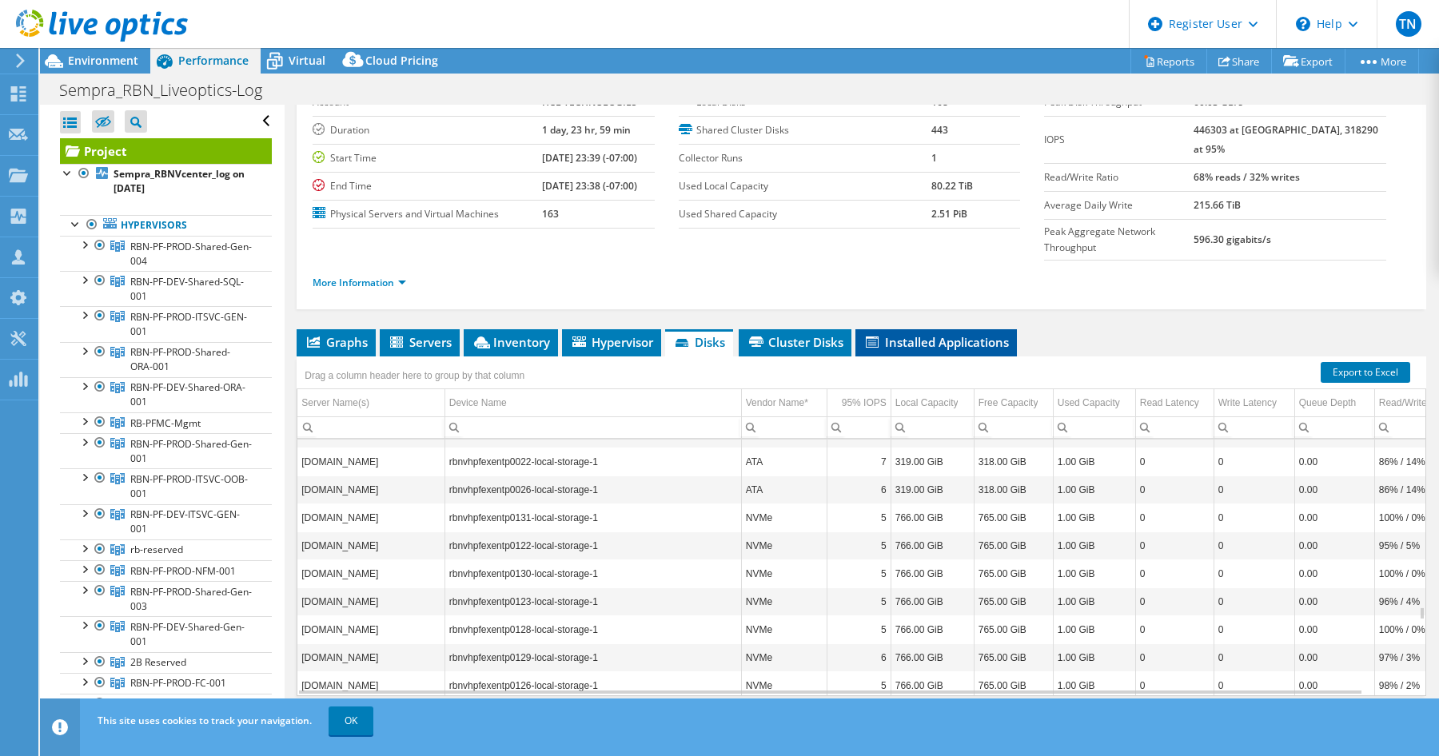
click at [932, 334] on span "Installed Applications" at bounding box center [935, 342] width 145 height 16
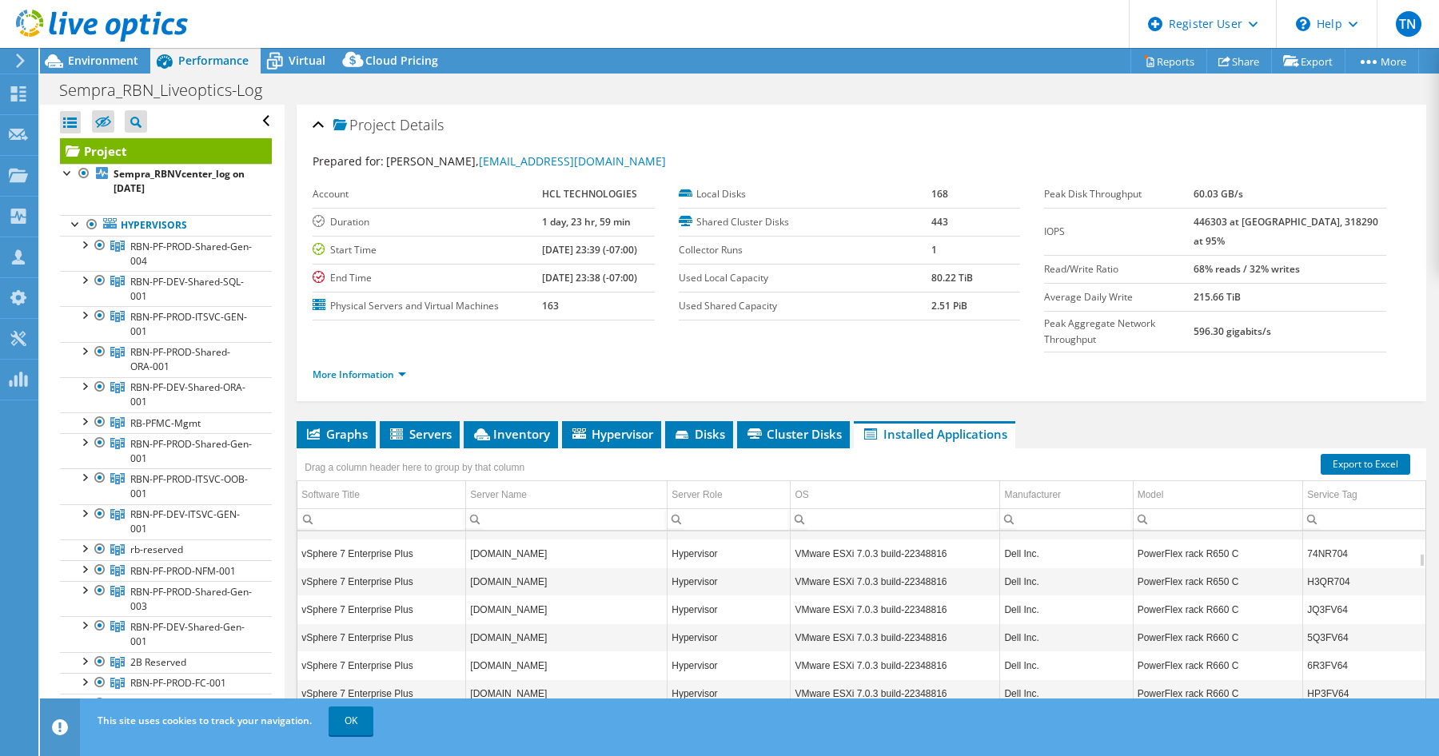
scroll to position [0, 0]
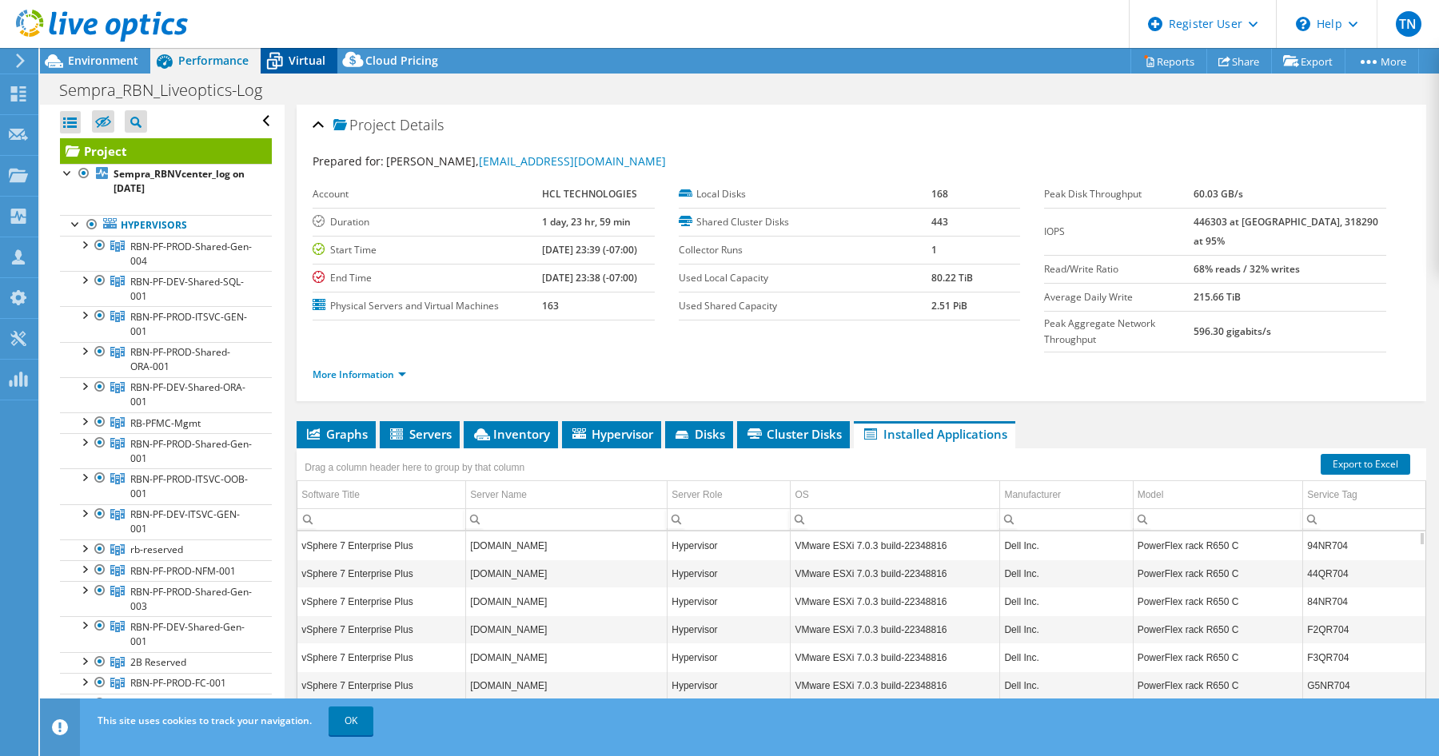
click at [286, 57] on icon at bounding box center [275, 61] width 28 height 28
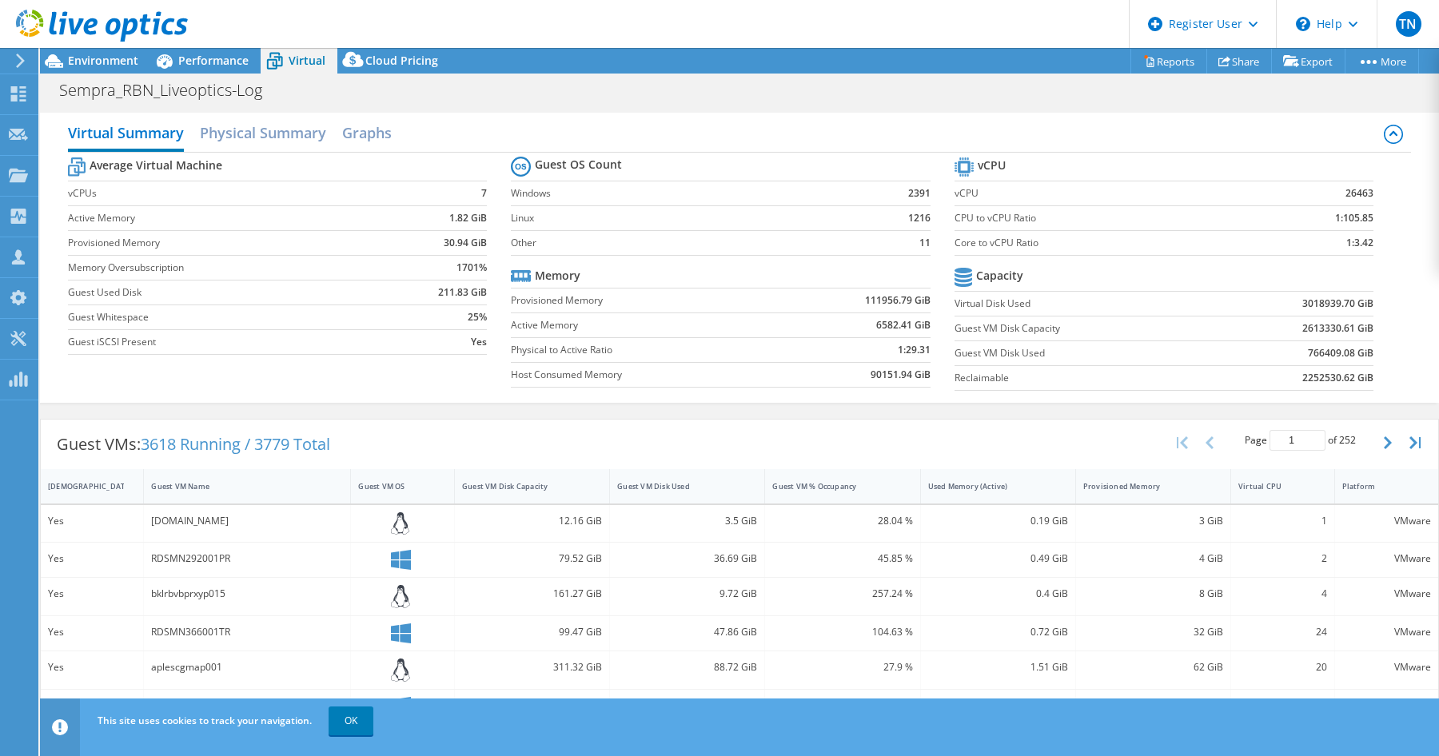
drag, startPoint x: 348, startPoint y: 726, endPoint x: 412, endPoint y: 600, distance: 140.9
click at [348, 726] on link "OK" at bounding box center [351, 721] width 45 height 29
